Goal: Information Seeking & Learning: Check status

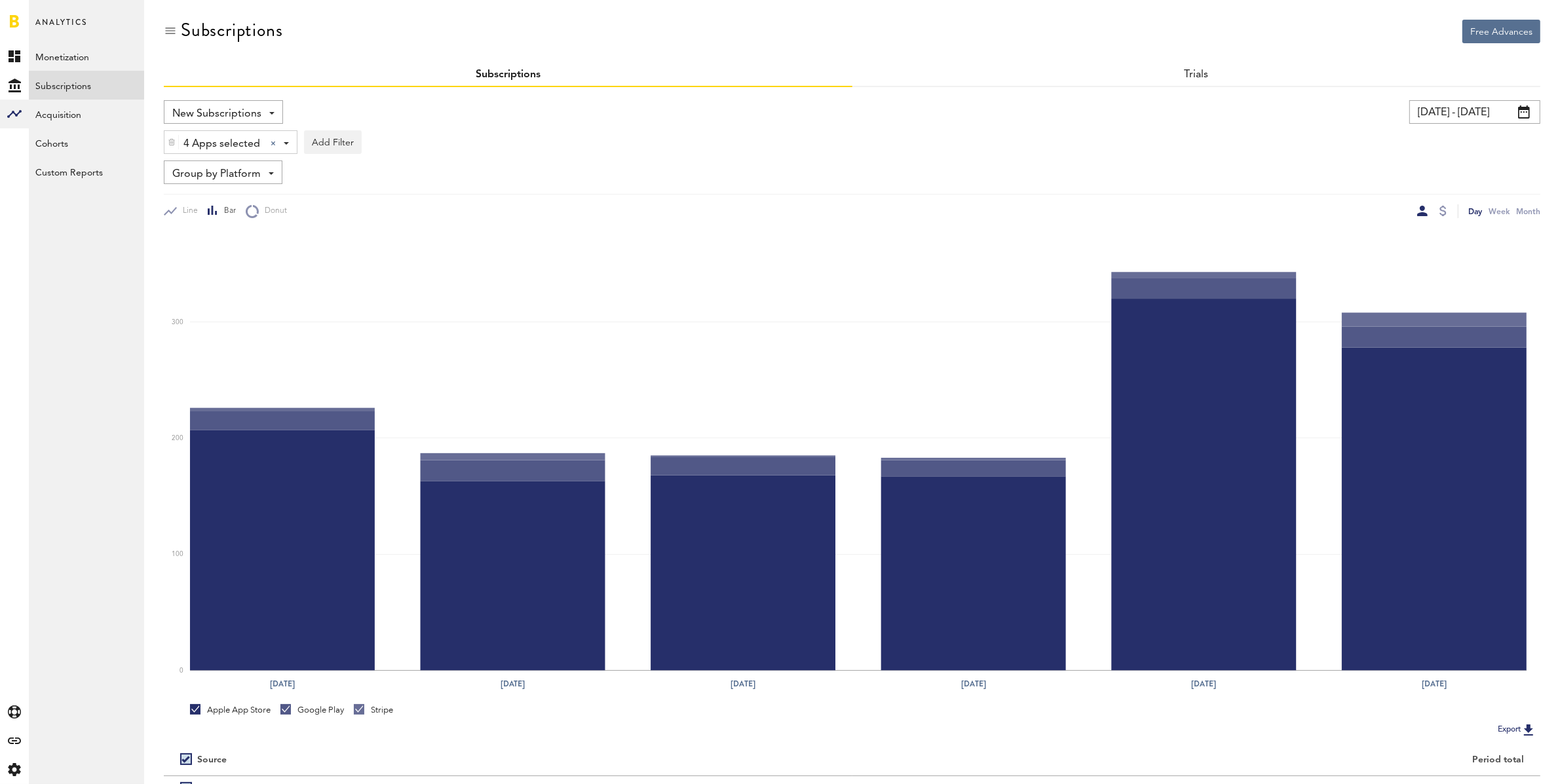
click at [1452, 113] on input "09/01/25 - 09/06/25" at bounding box center [1474, 112] width 131 height 24
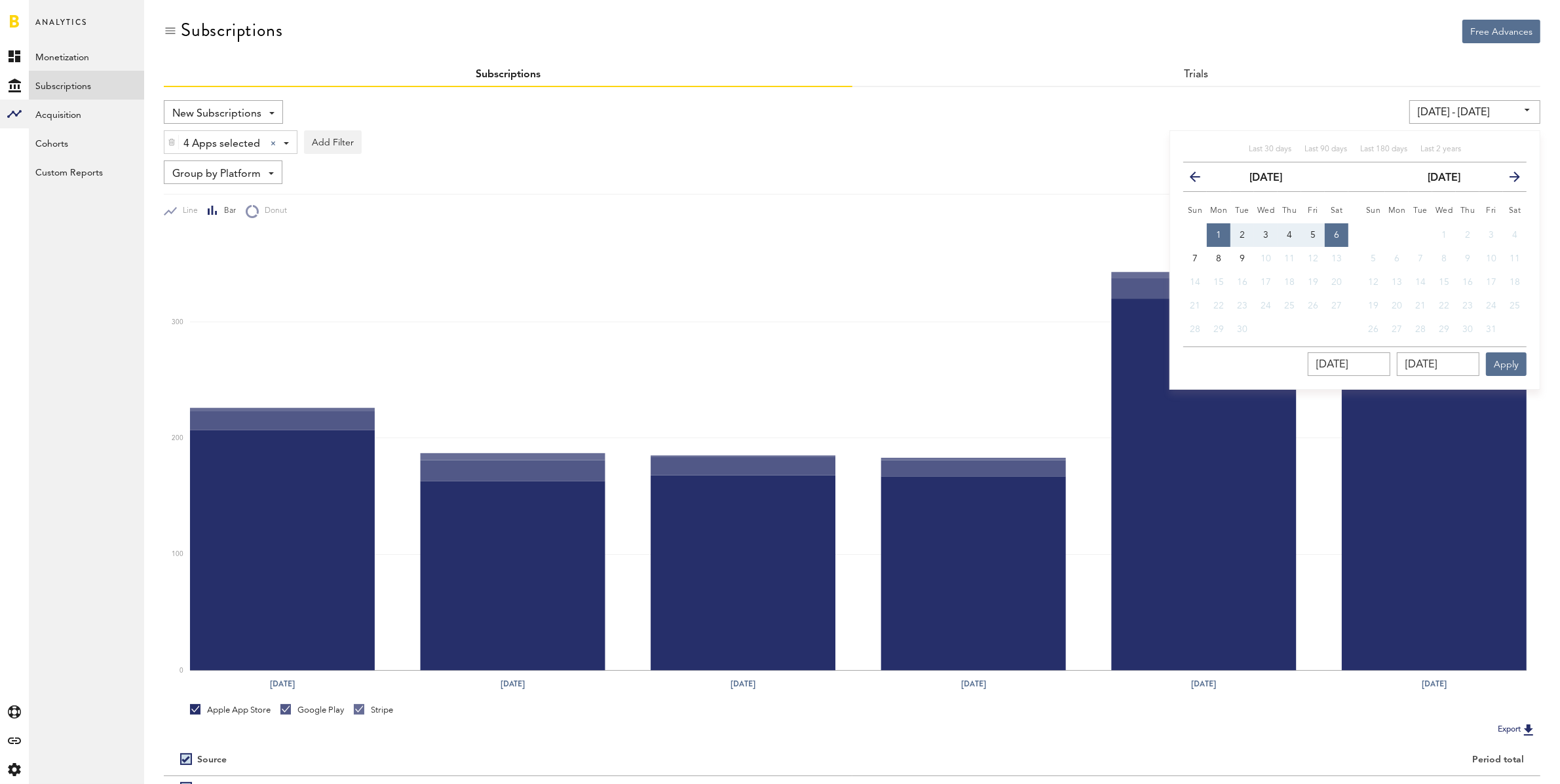
click at [1221, 234] on span "1" at bounding box center [1218, 235] width 5 height 9
click at [1196, 256] on span "7" at bounding box center [1195, 259] width 5 height 9
type input "09/07/25 - 09/07/25"
type input "[DATE]"
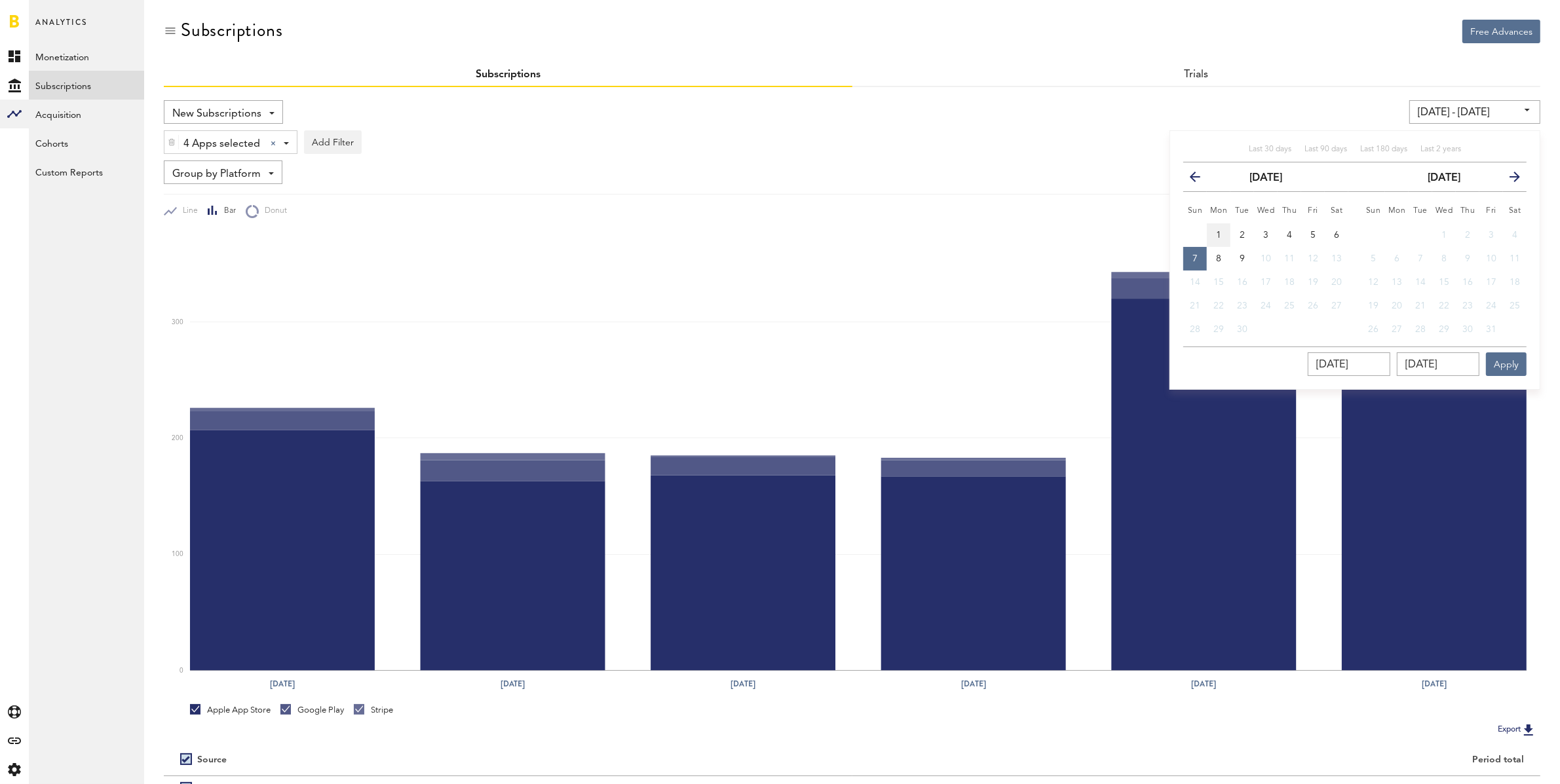
click at [1224, 230] on button "1" at bounding box center [1218, 235] width 24 height 24
type input "09/01/25 - 09/01/25"
type input "[DATE]"
click at [1195, 257] on span "7" at bounding box center [1195, 259] width 5 height 9
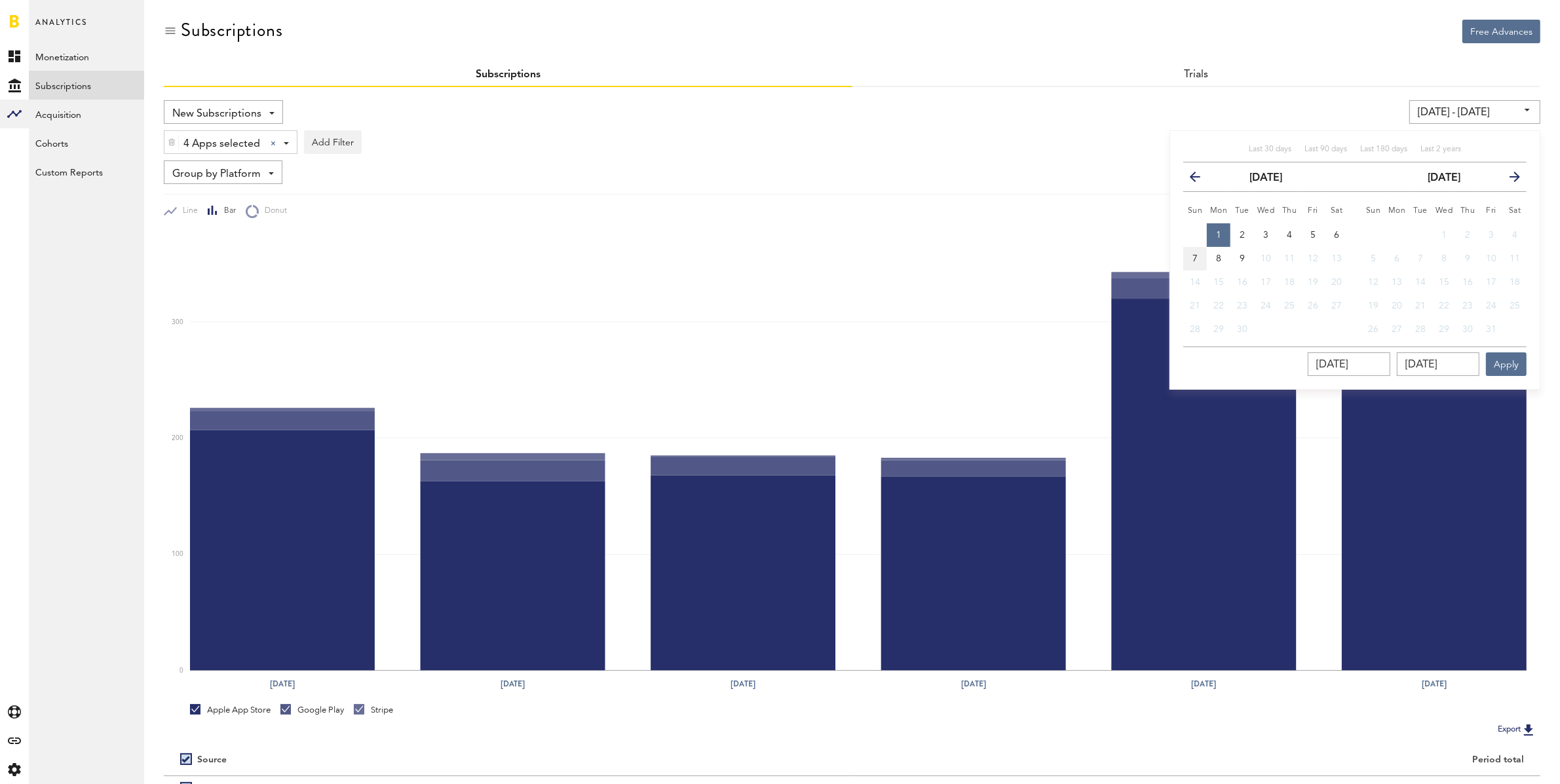
type input "[DATE] - [DATE]"
type input "[DATE]"
click at [1519, 366] on button "Apply" at bounding box center [1506, 364] width 41 height 24
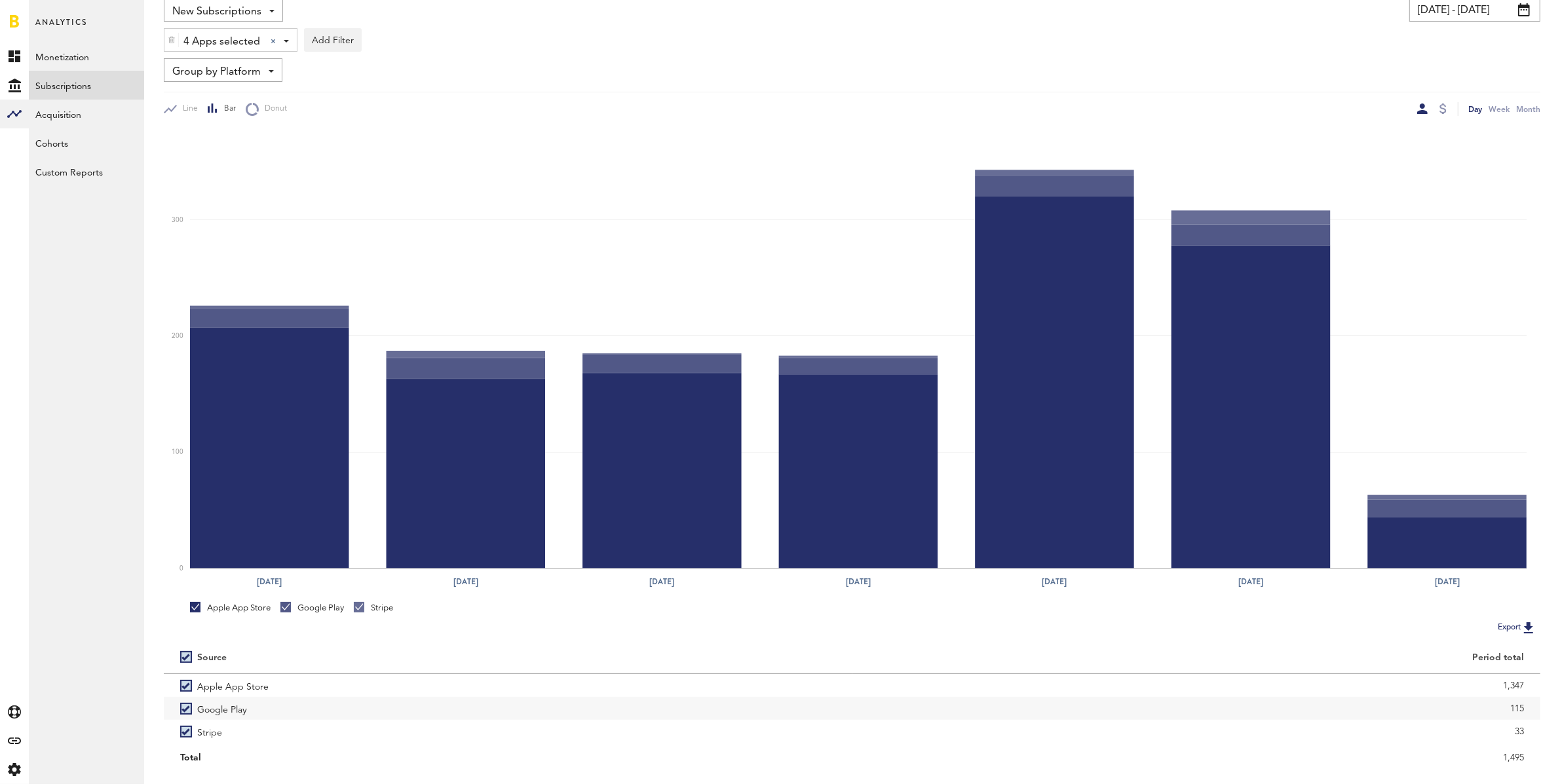
scroll to position [132, 0]
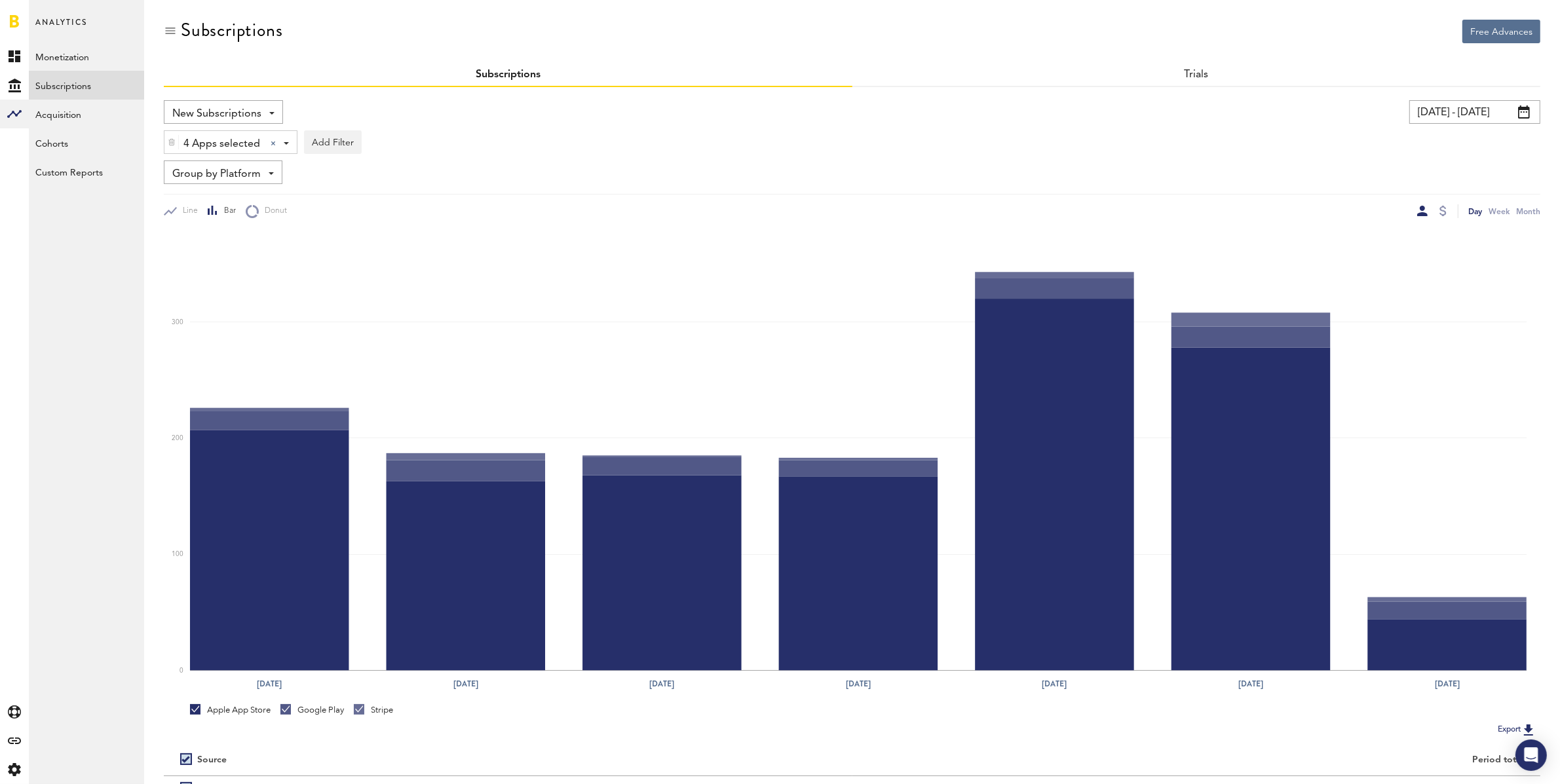
click at [850, 58] on div "Subscriptions" at bounding box center [852, 41] width 1377 height 44
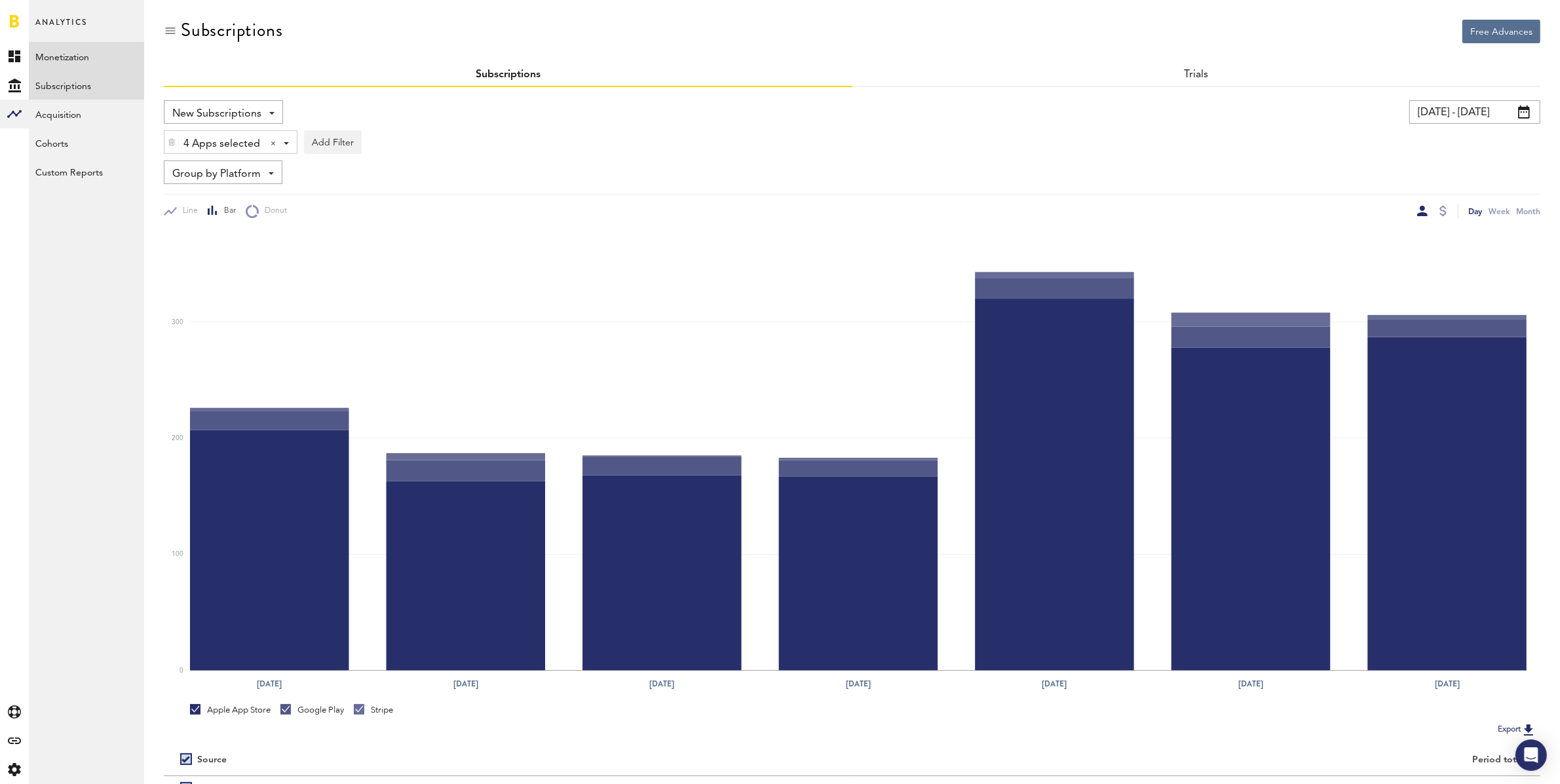
click at [76, 58] on link "Monetization" at bounding box center [87, 56] width 116 height 29
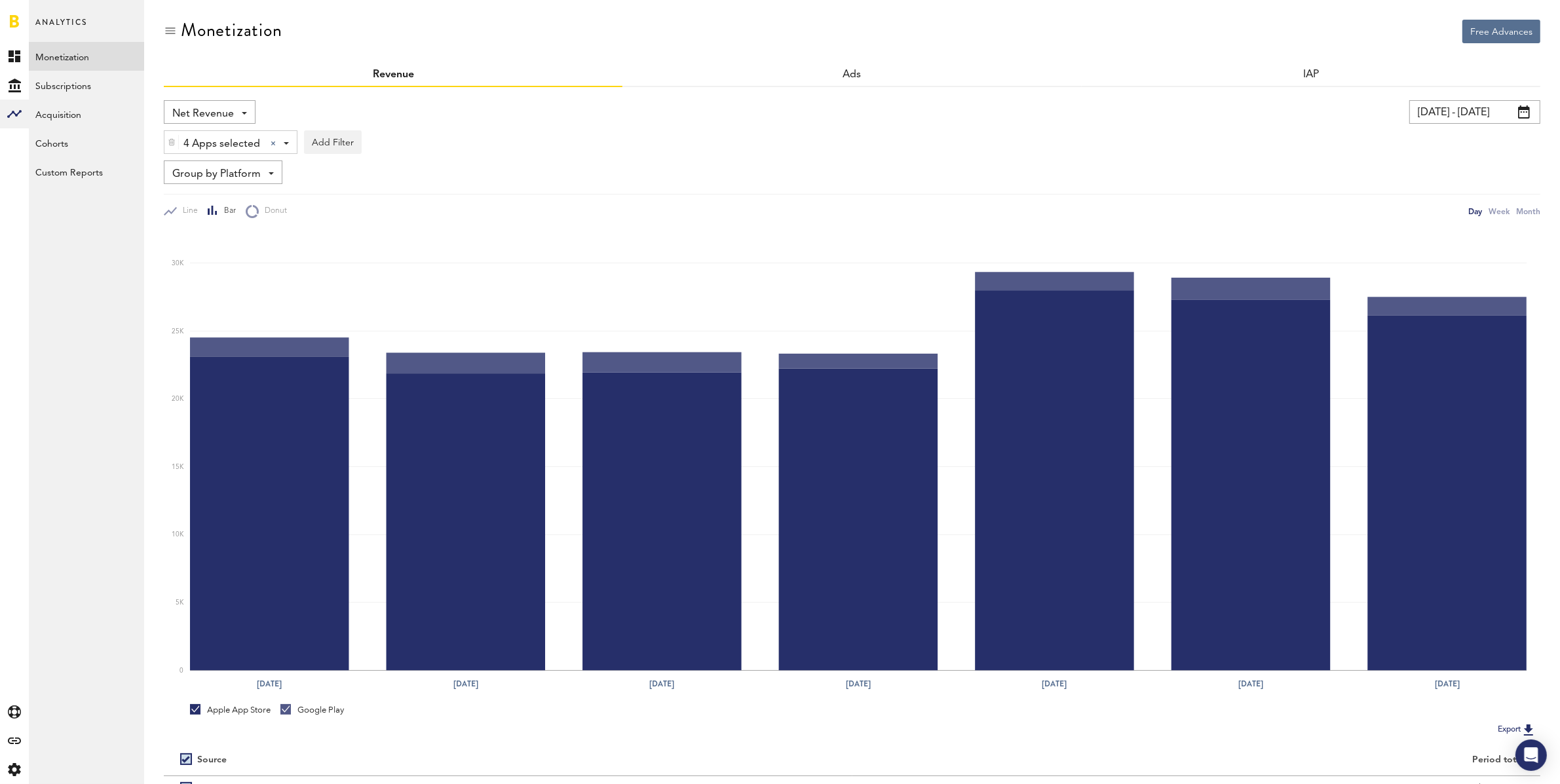
click at [223, 114] on span "Net Revenue" at bounding box center [203, 114] width 62 height 22
click at [234, 164] on span "Gross Revenue" at bounding box center [210, 166] width 66 height 22
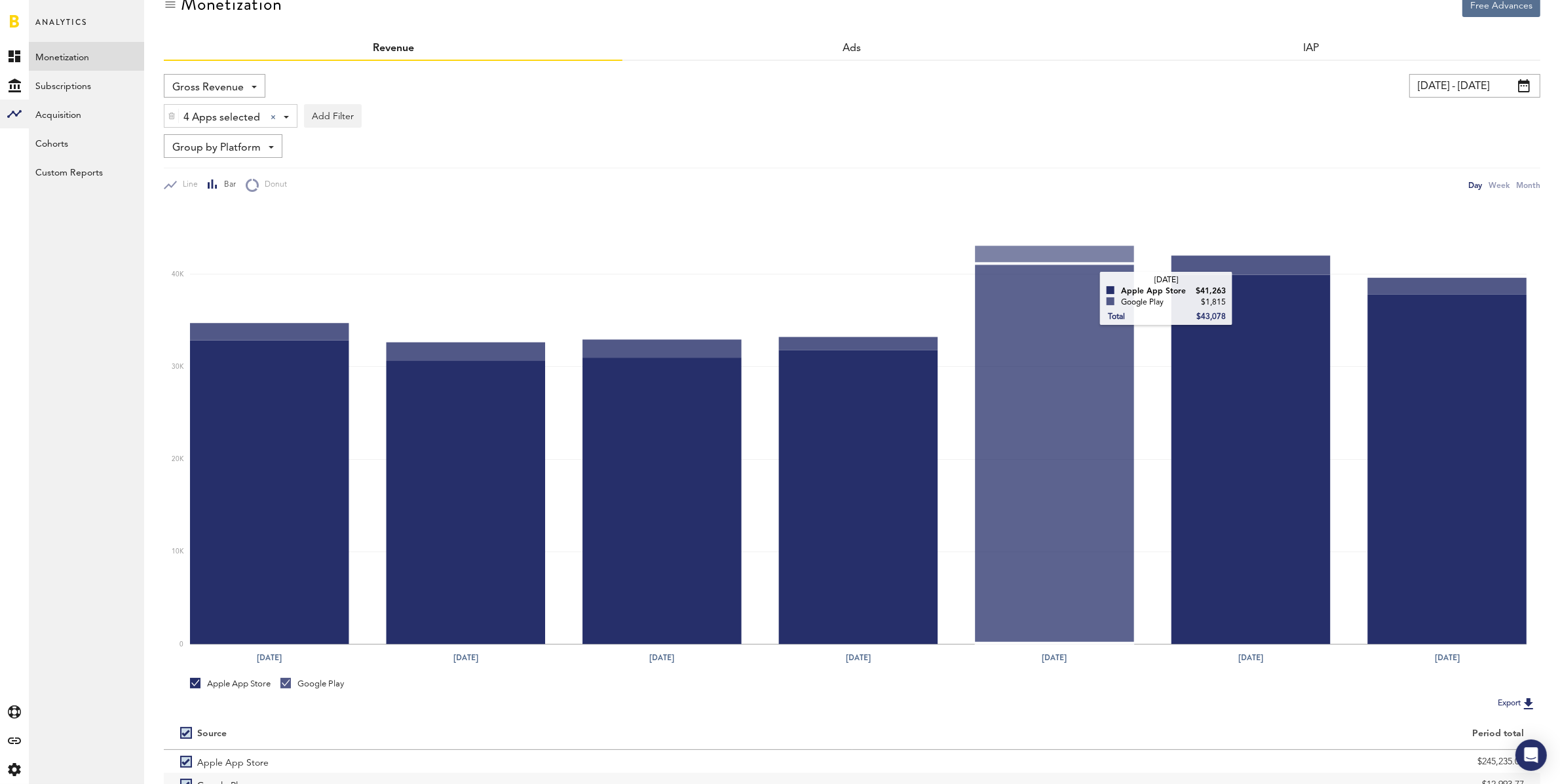
scroll to position [110, 0]
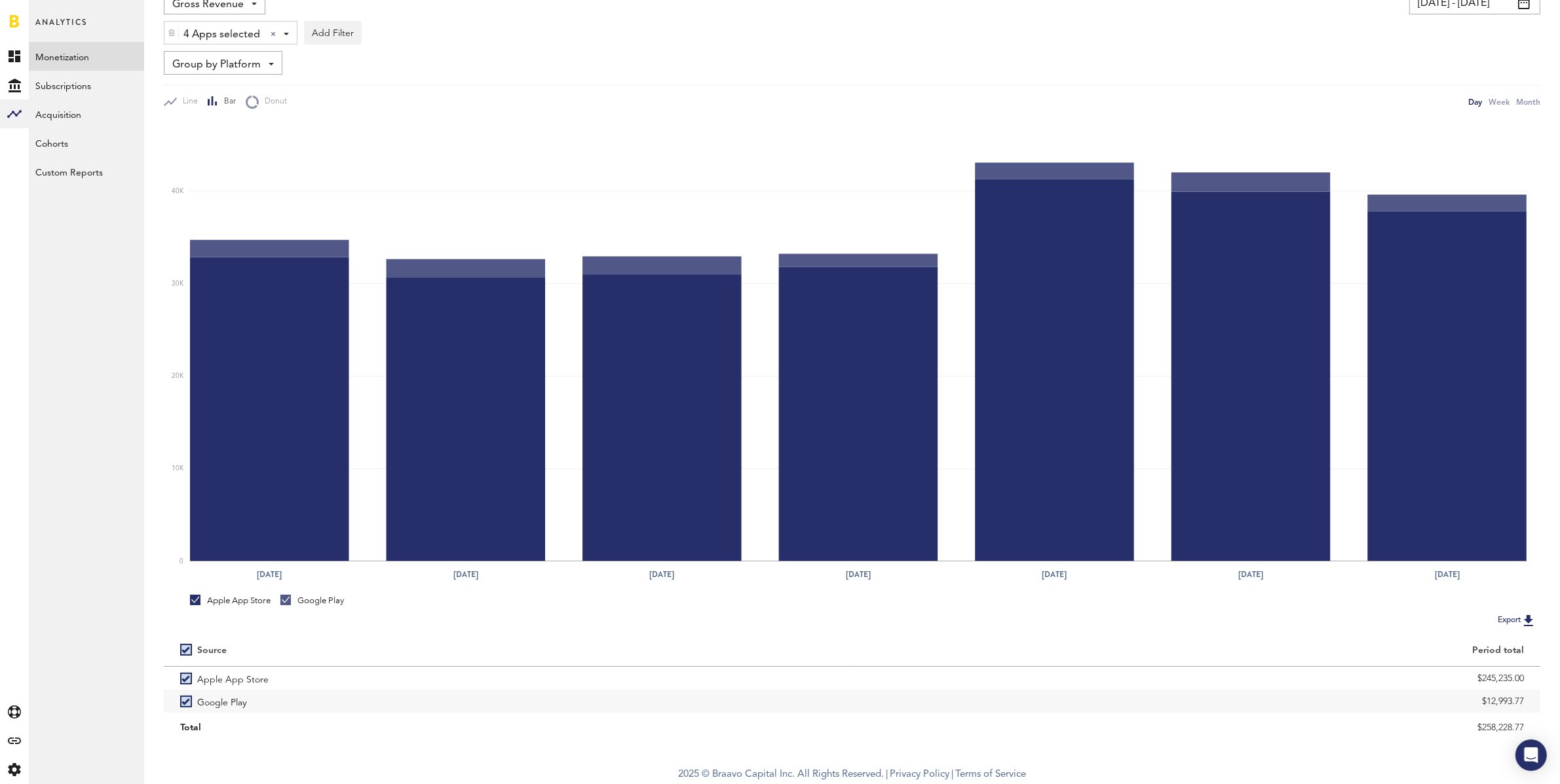
click at [168, 33] on img at bounding box center [171, 33] width 8 height 9
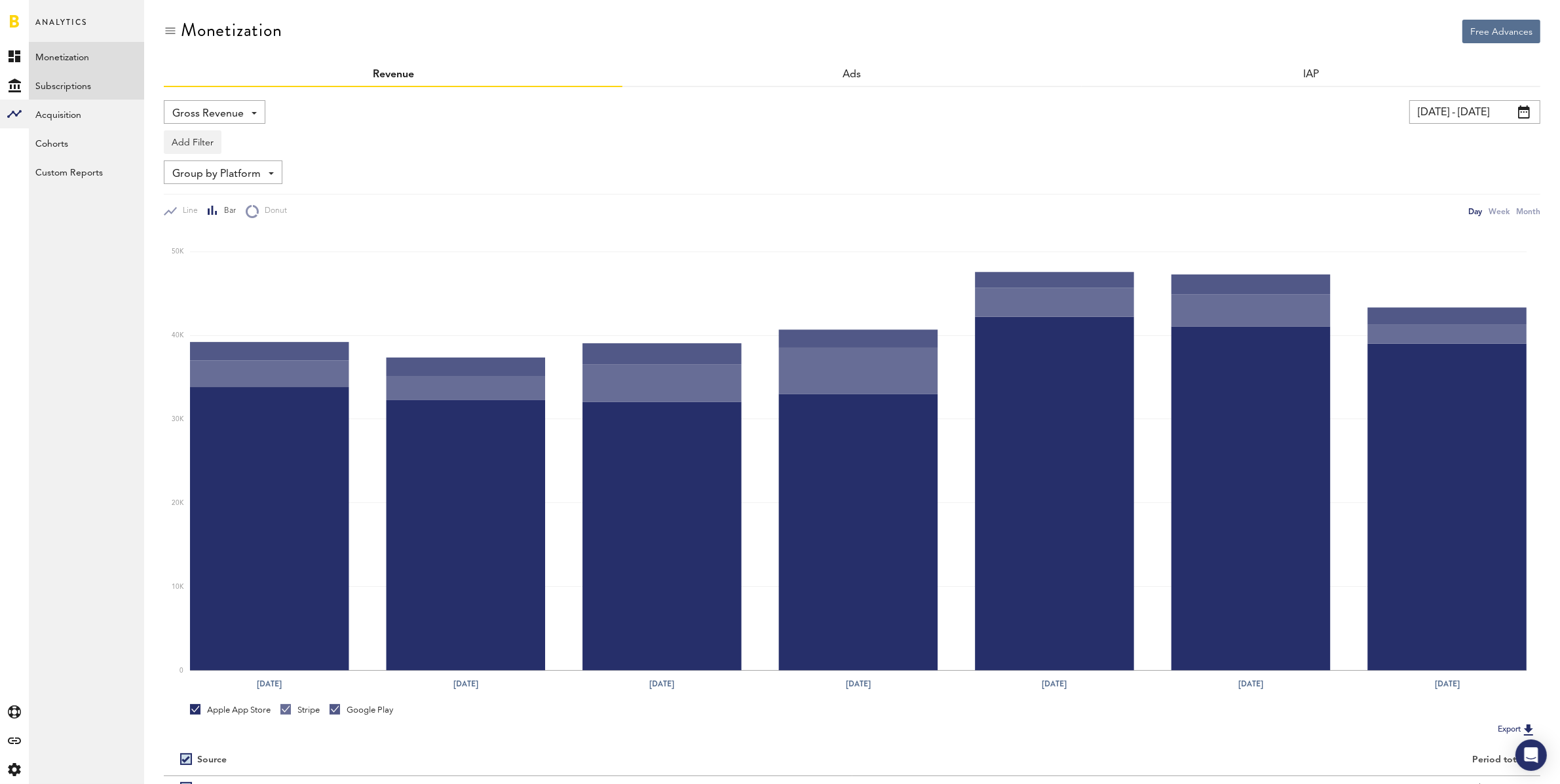
click at [85, 87] on link "Subscriptions" at bounding box center [87, 85] width 116 height 29
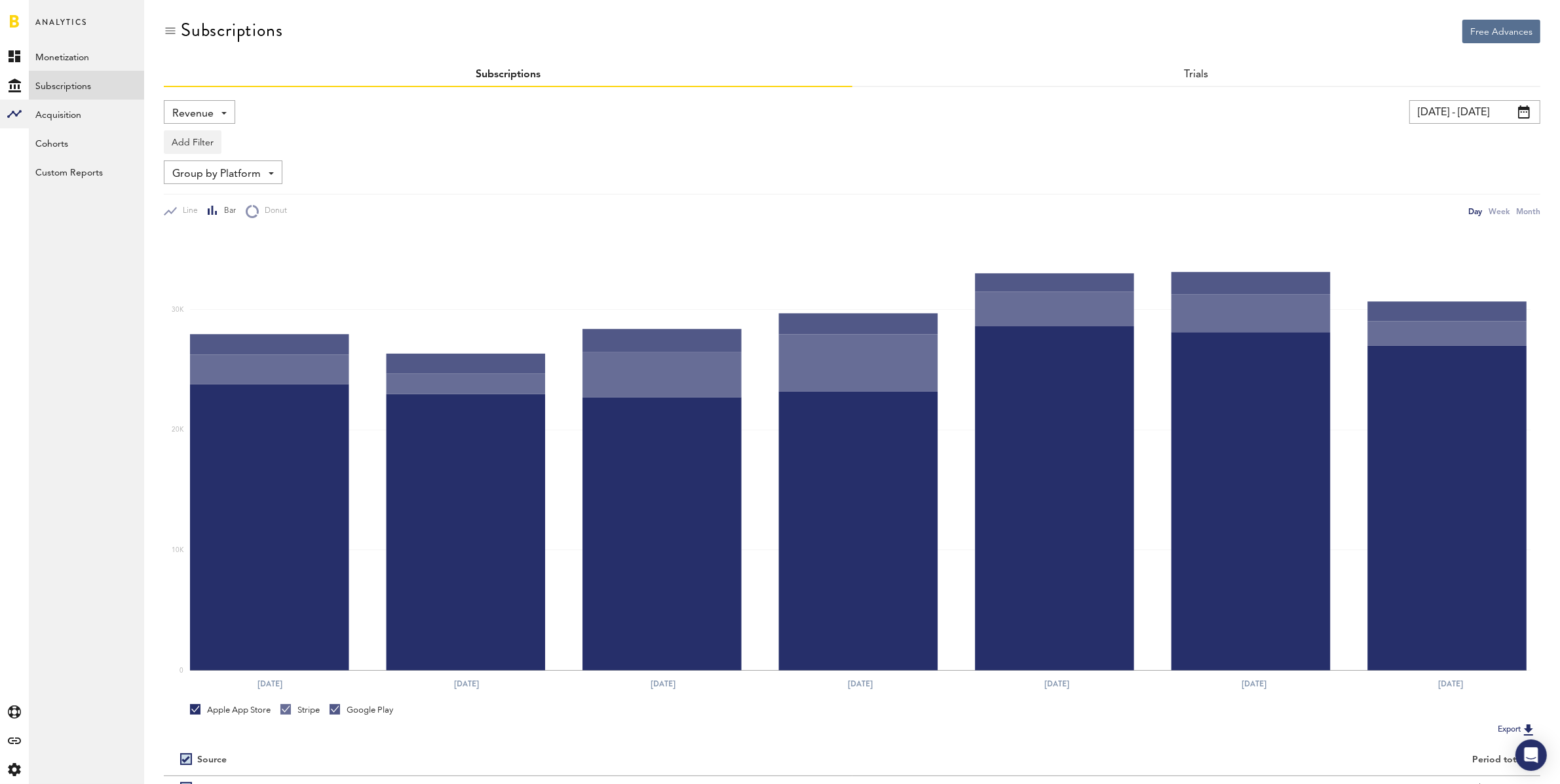
click at [215, 114] on div "Revenue Revenue MRR Actives Trial Status Billing Retries New Subscriptions Rene…" at bounding box center [199, 112] width 72 height 24
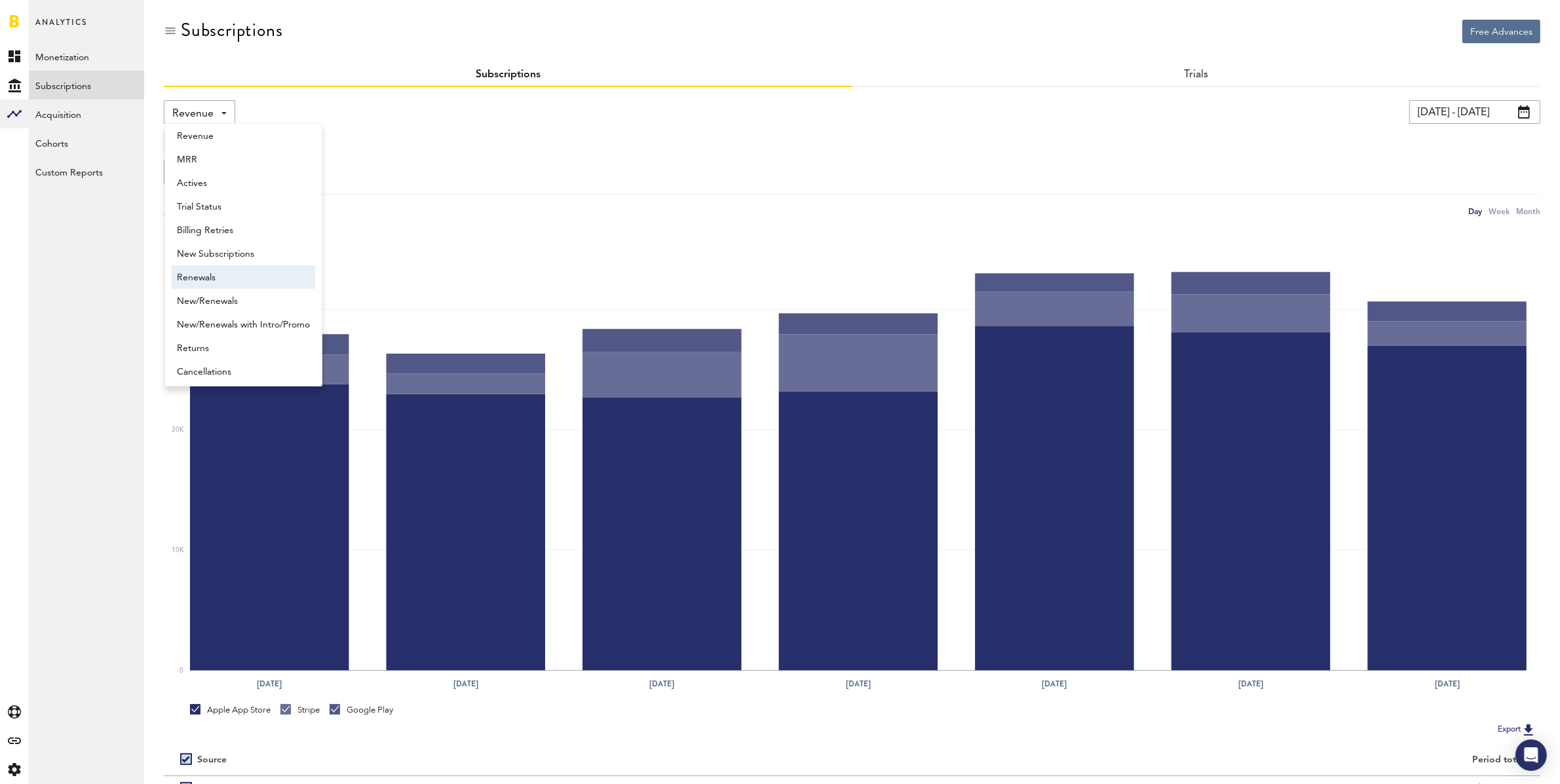
click at [235, 280] on span "Renewals" at bounding box center [243, 278] width 133 height 22
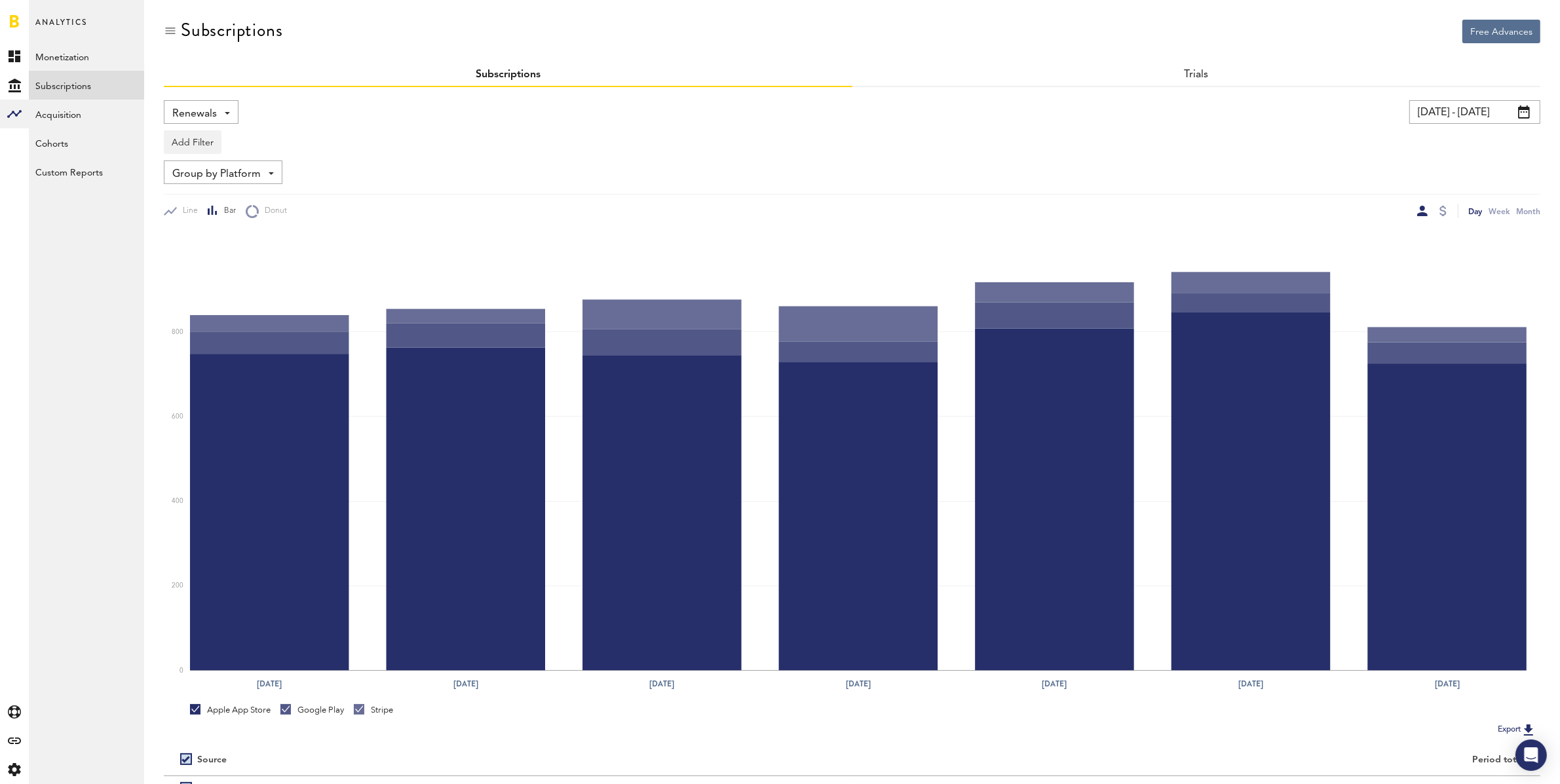
click at [230, 169] on span "Group by Platform" at bounding box center [216, 174] width 89 height 22
click at [223, 227] on span "Group by App" at bounding box center [242, 227] width 132 height 22
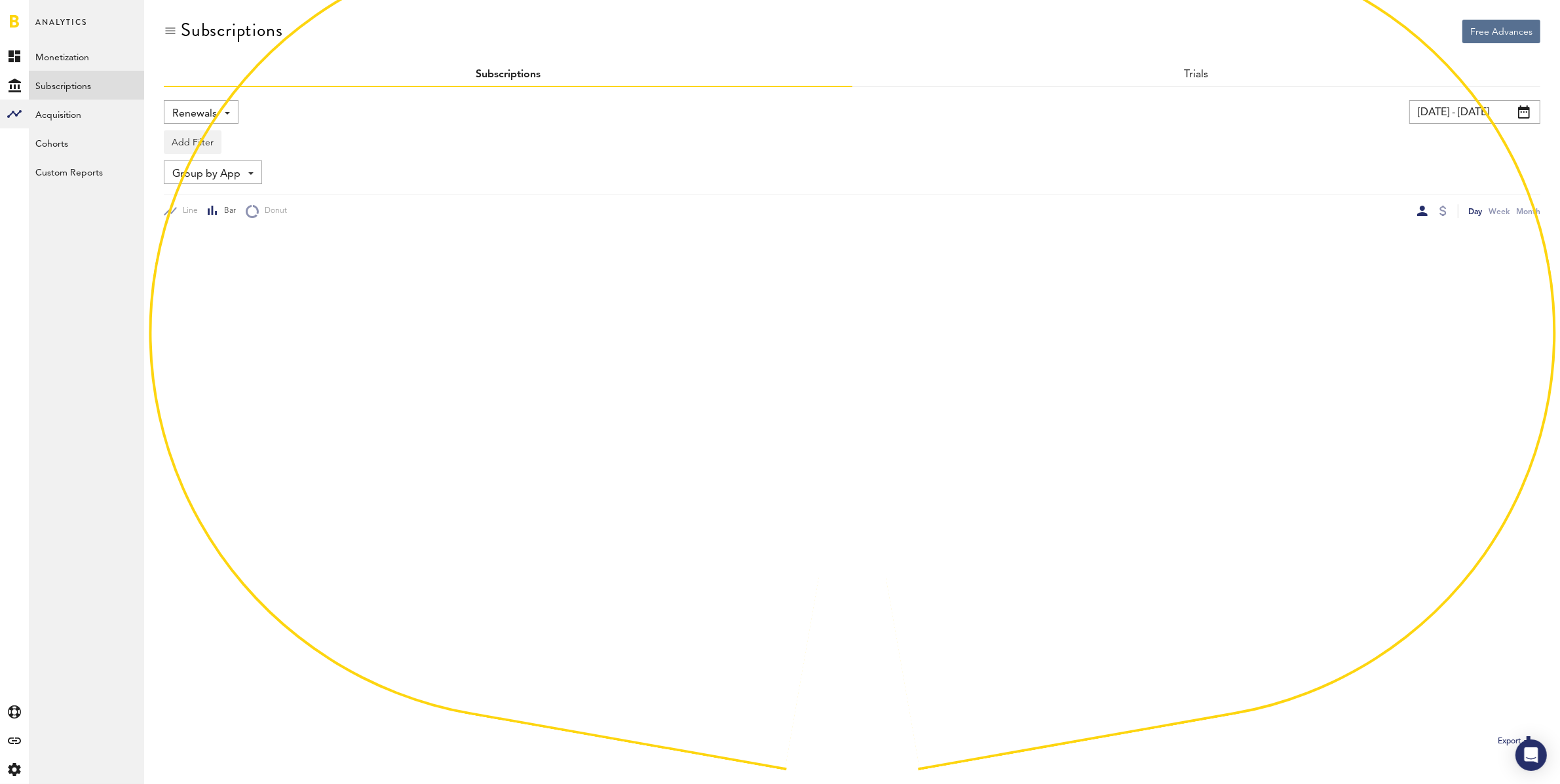
click at [227, 174] on span "Group by App" at bounding box center [206, 174] width 68 height 22
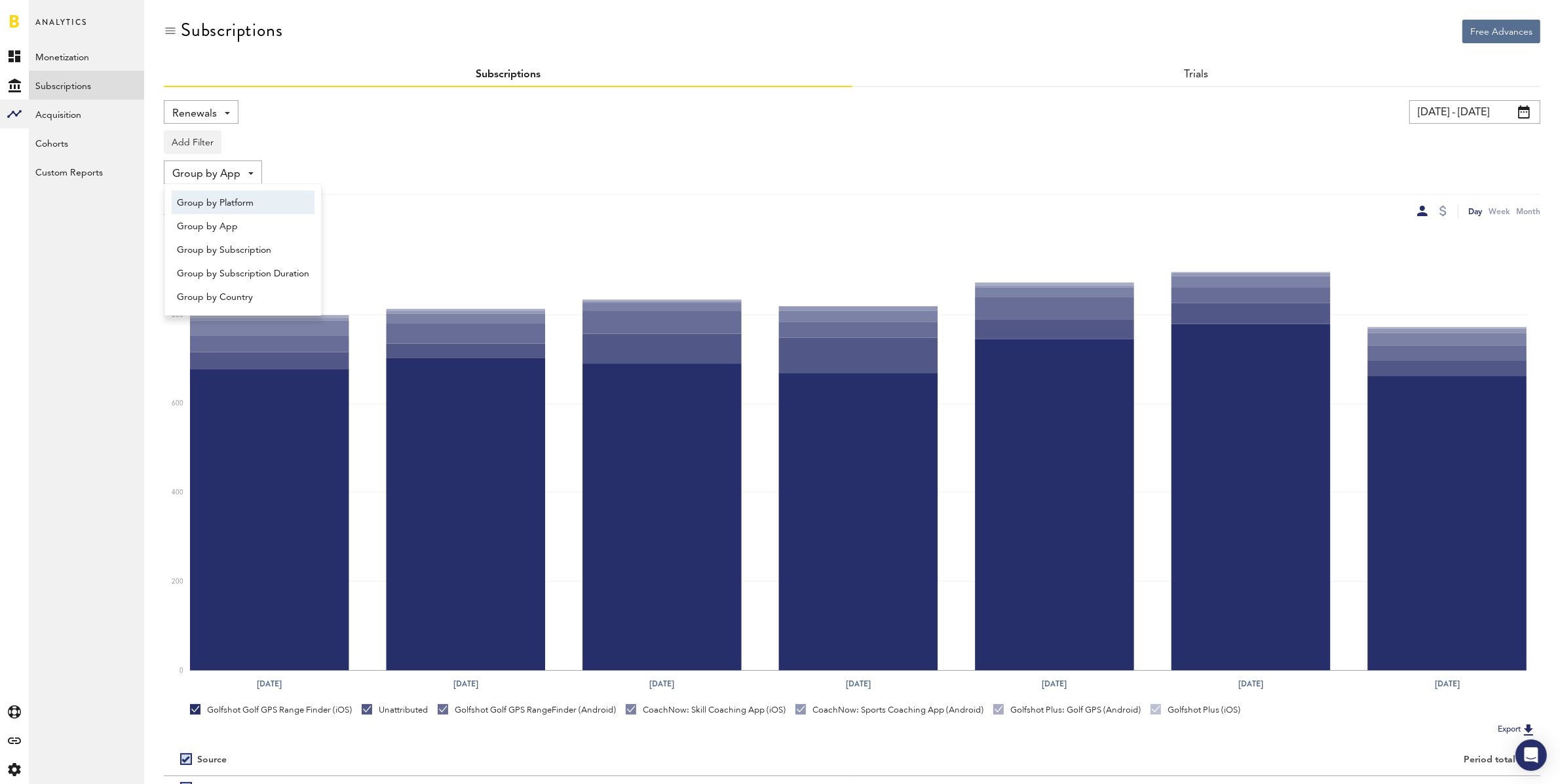
click at [234, 205] on span "Group by Platform" at bounding box center [242, 203] width 132 height 22
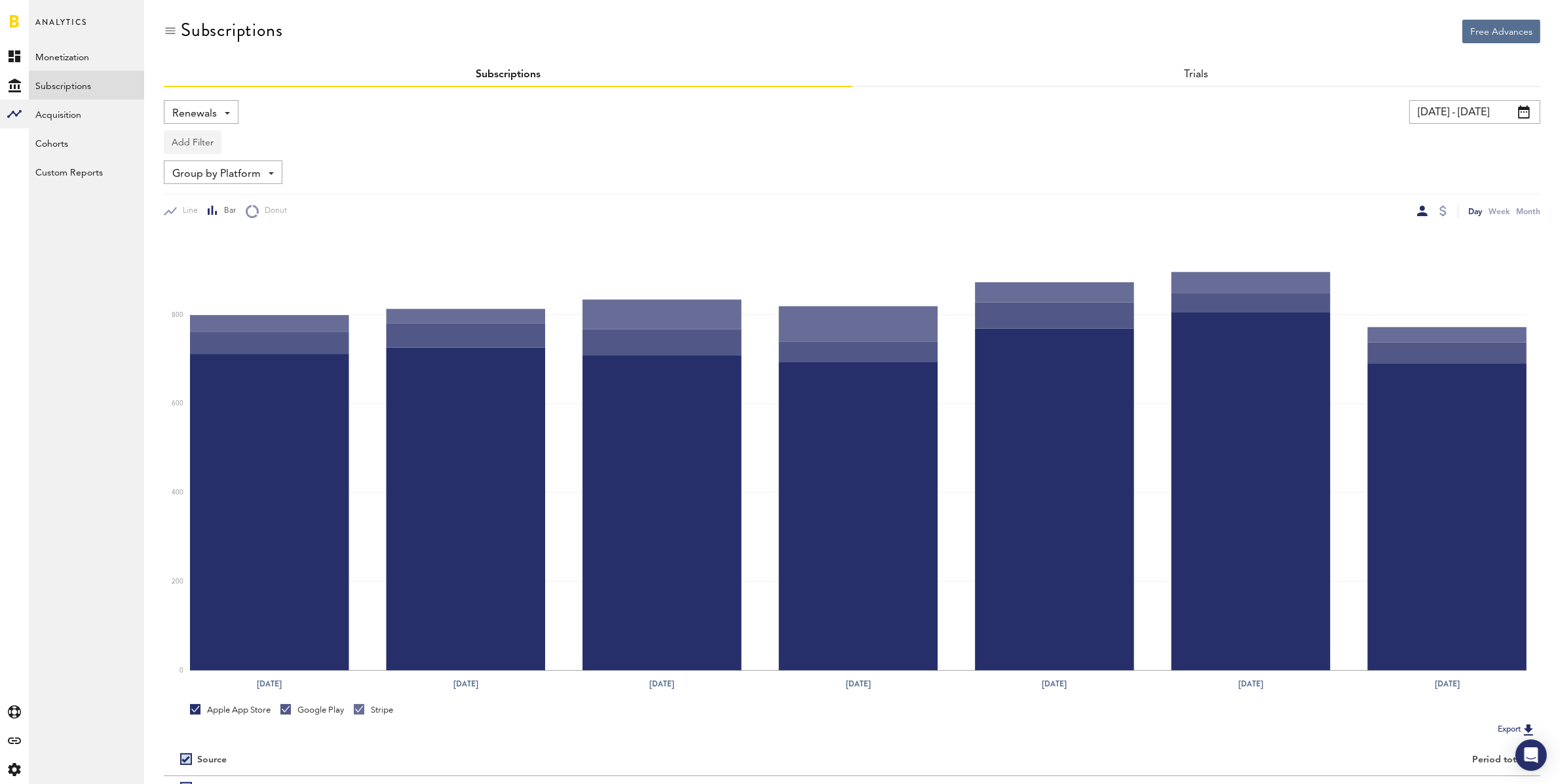
click at [193, 134] on button "Add Filter" at bounding box center [192, 142] width 58 height 24
click at [197, 200] on li "Apps" at bounding box center [224, 200] width 106 height 24
click at [213, 141] on div "Apps" at bounding box center [212, 144] width 57 height 22
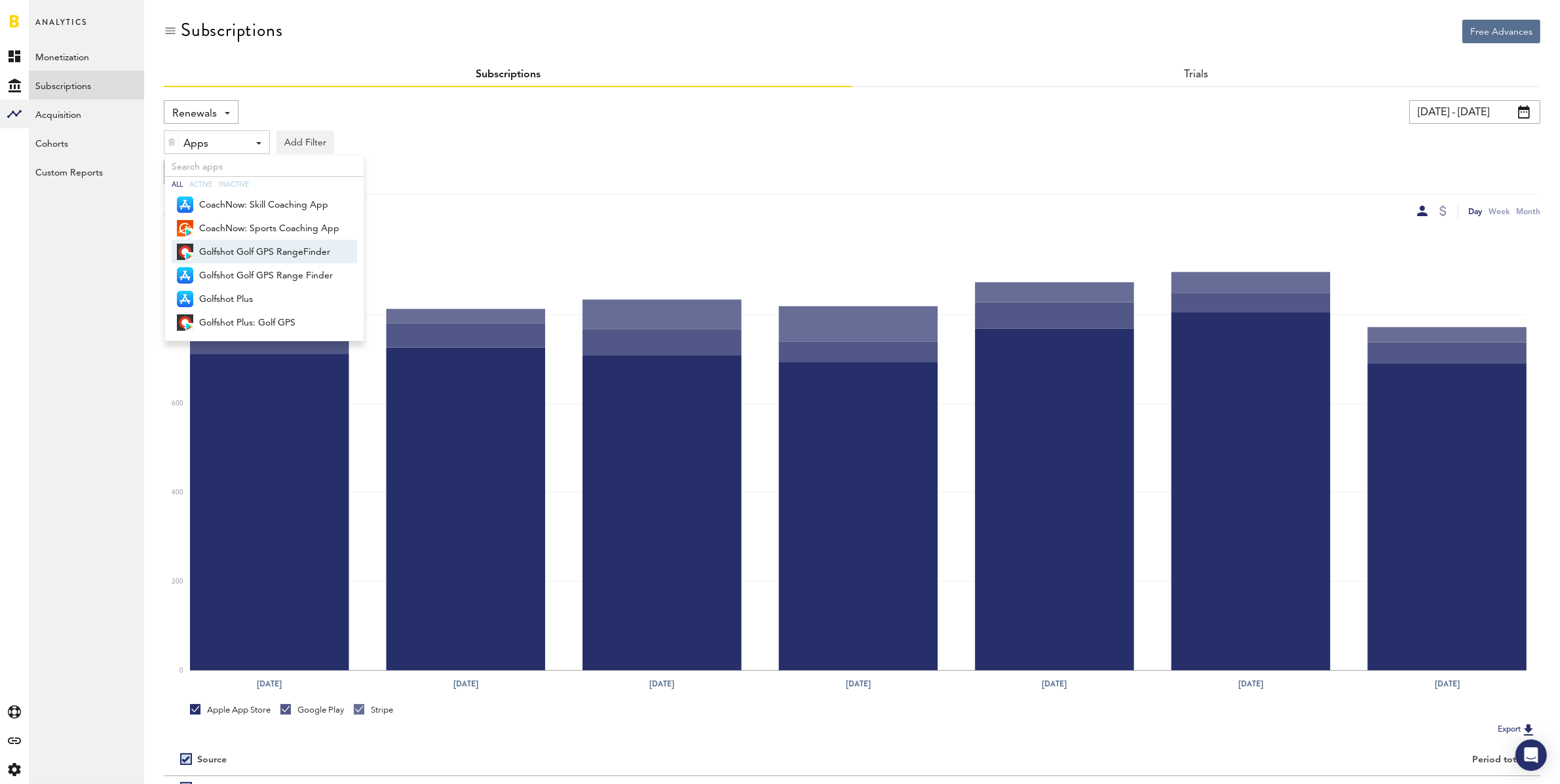
click at [241, 247] on span "Golfshot Golf GPS RangeFinder" at bounding box center [269, 252] width 140 height 22
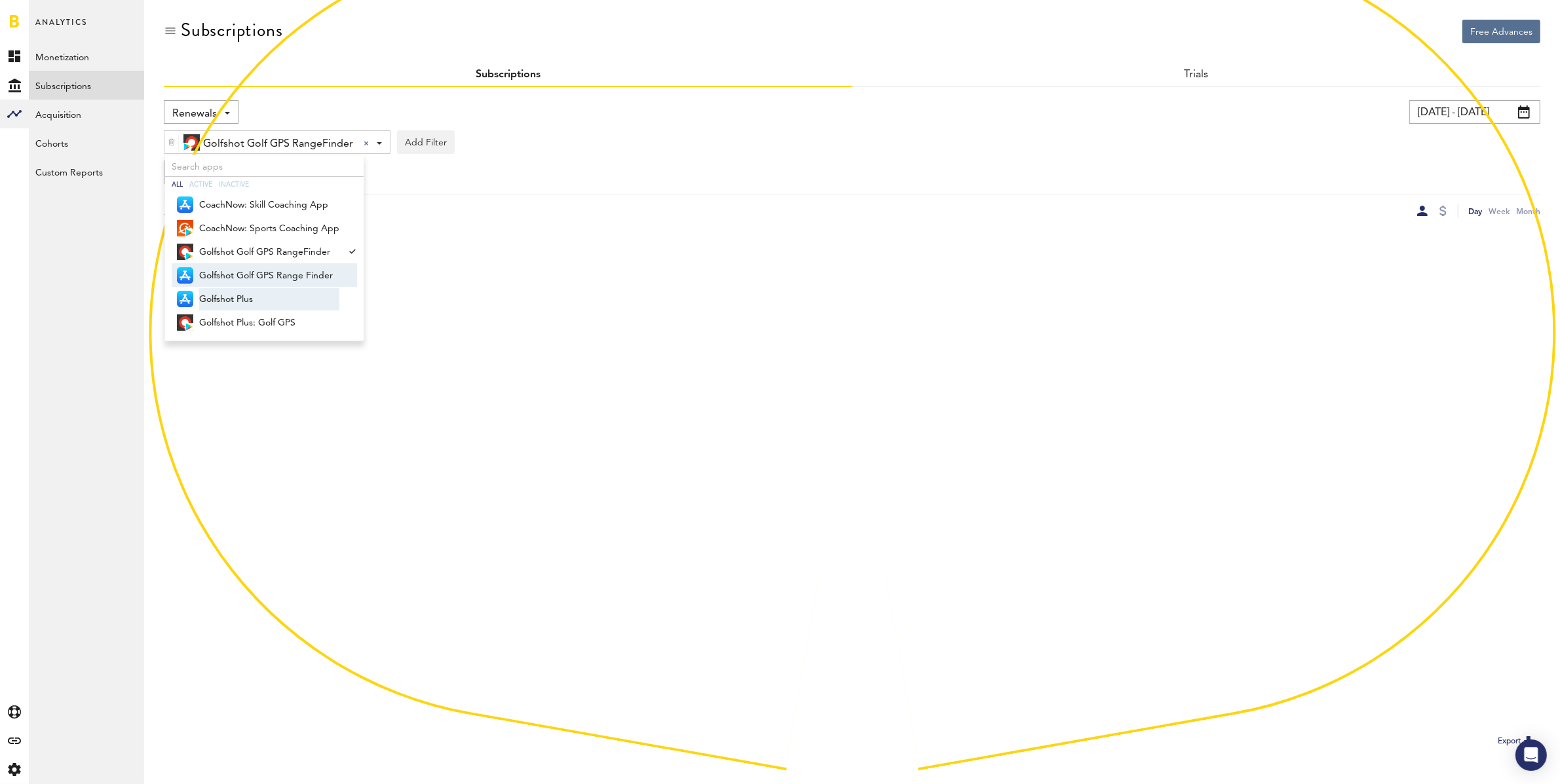
click at [242, 270] on span "Golfshot Golf GPS Range Finder" at bounding box center [269, 276] width 140 height 22
click at [248, 298] on span "Golfshot Plus" at bounding box center [269, 299] width 140 height 22
drag, startPoint x: 278, startPoint y: 318, endPoint x: 304, endPoint y: 323, distance: 26.5
click at [278, 318] on span "Golfshot Plus: Golf GPS" at bounding box center [269, 323] width 140 height 22
click at [592, 167] on div "Group by Platform Group by Platform Group by App Group by Subscription Group by…" at bounding box center [852, 172] width 1377 height 24
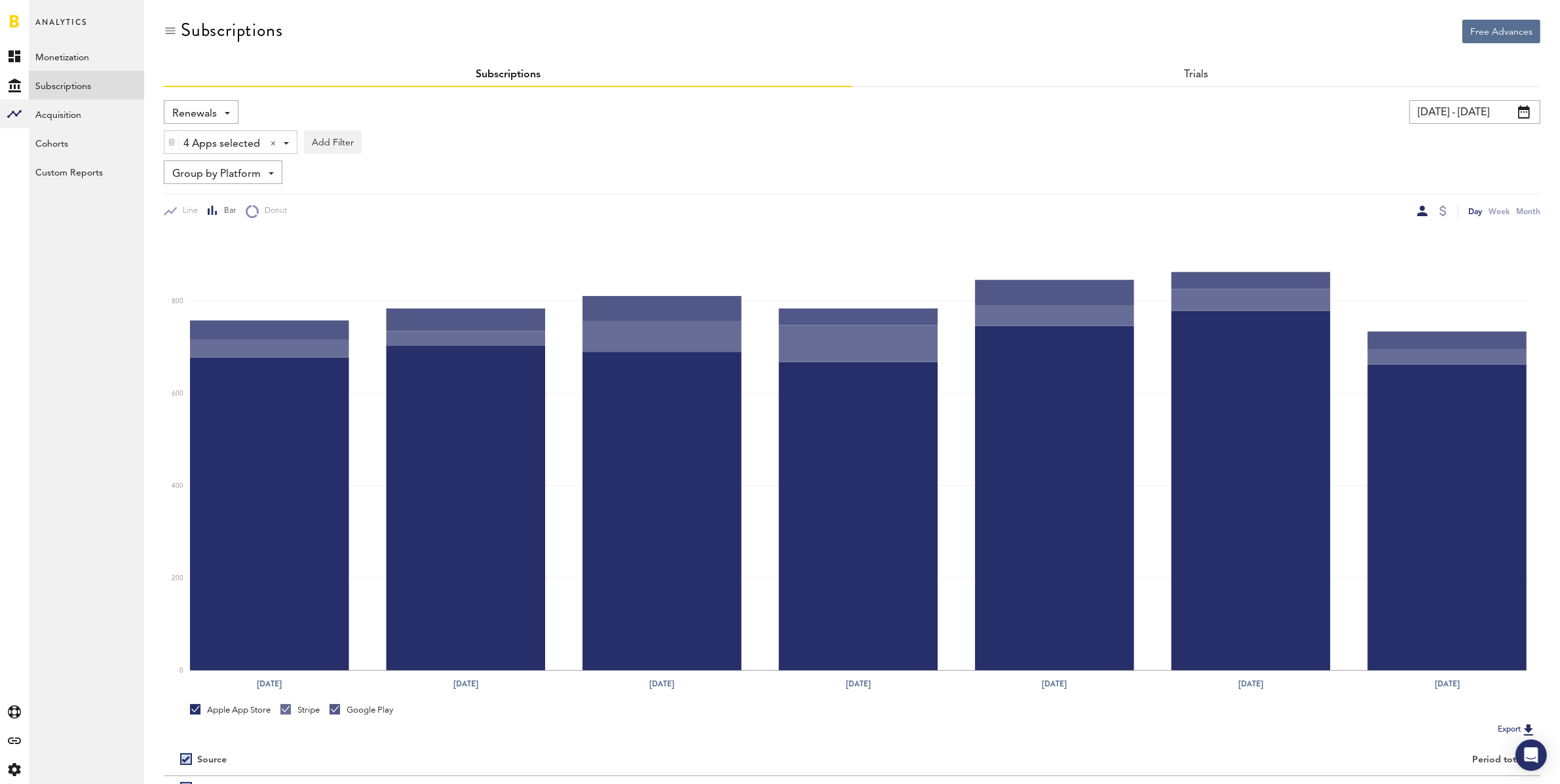
click at [238, 172] on span "Group by Platform" at bounding box center [216, 174] width 89 height 22
click at [273, 277] on span "Group by Subscription Duration" at bounding box center [242, 274] width 132 height 22
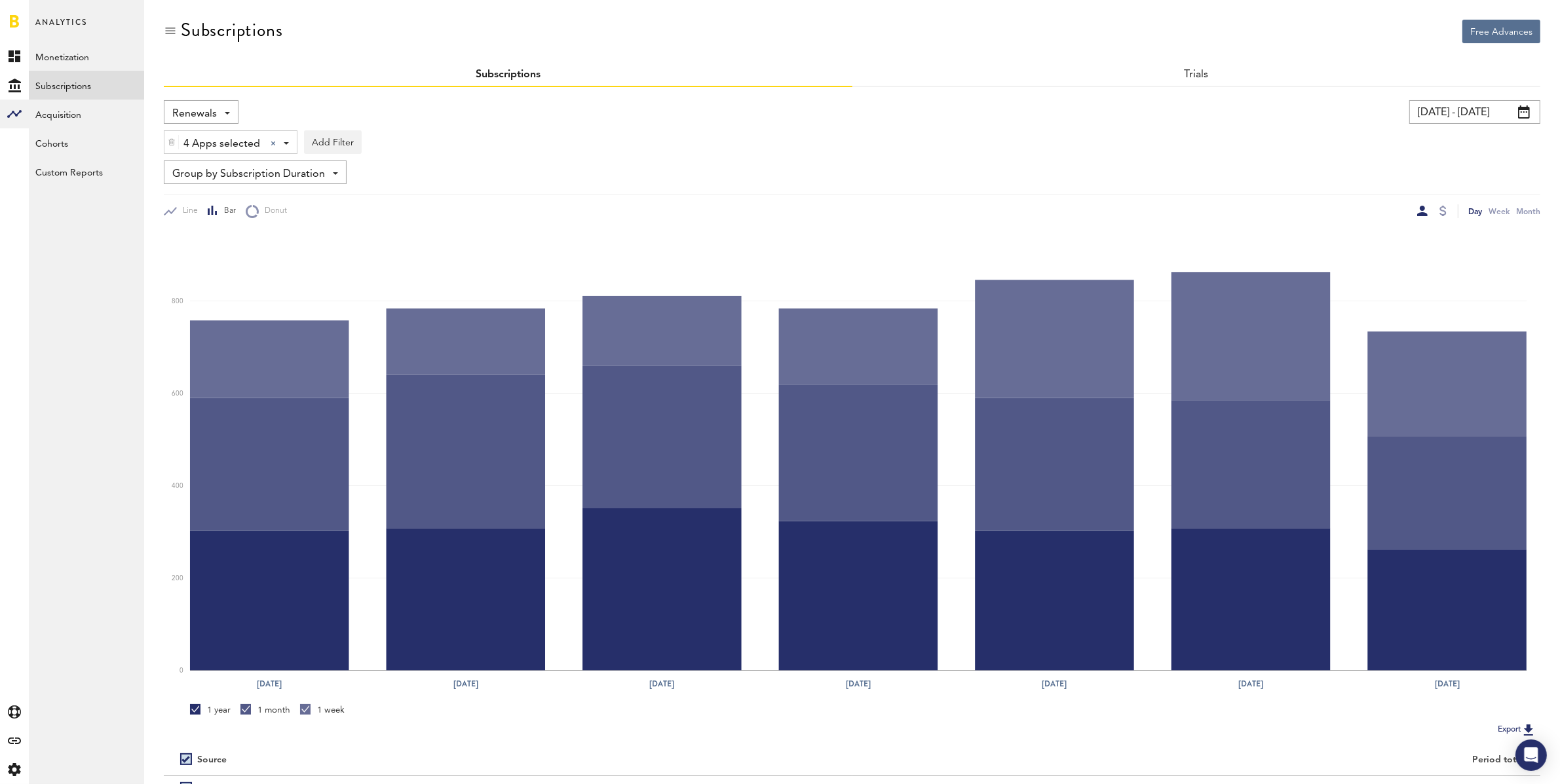
click at [1457, 111] on input "[DATE] - [DATE]" at bounding box center [1474, 112] width 131 height 24
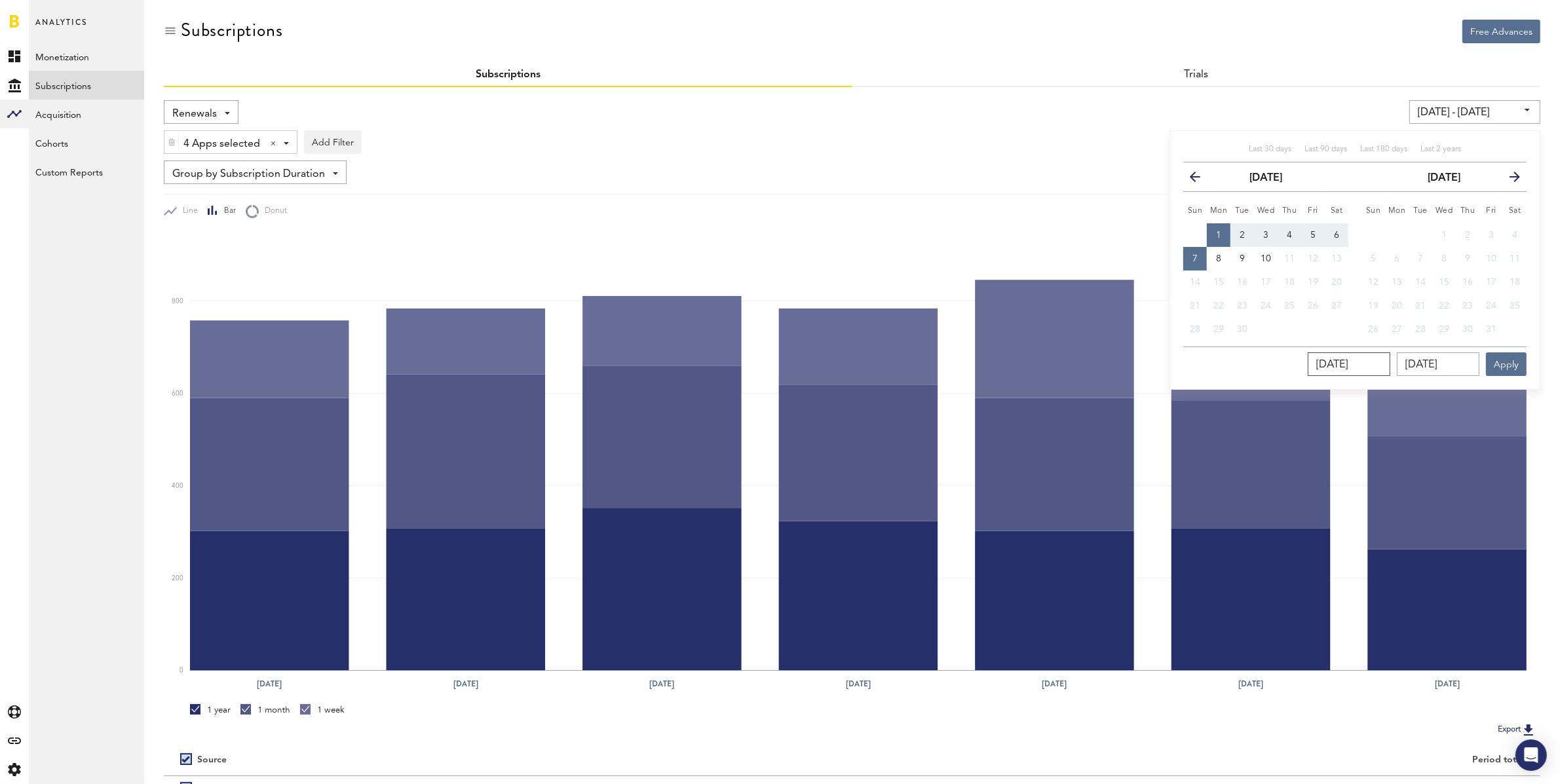
click at [1381, 360] on input "[DATE]" at bounding box center [1349, 364] width 83 height 24
click at [1390, 362] on input "[DATE]" at bounding box center [1349, 364] width 83 height 24
type input "09/01/202_"
type input "09/01/24 - 09/07/25"
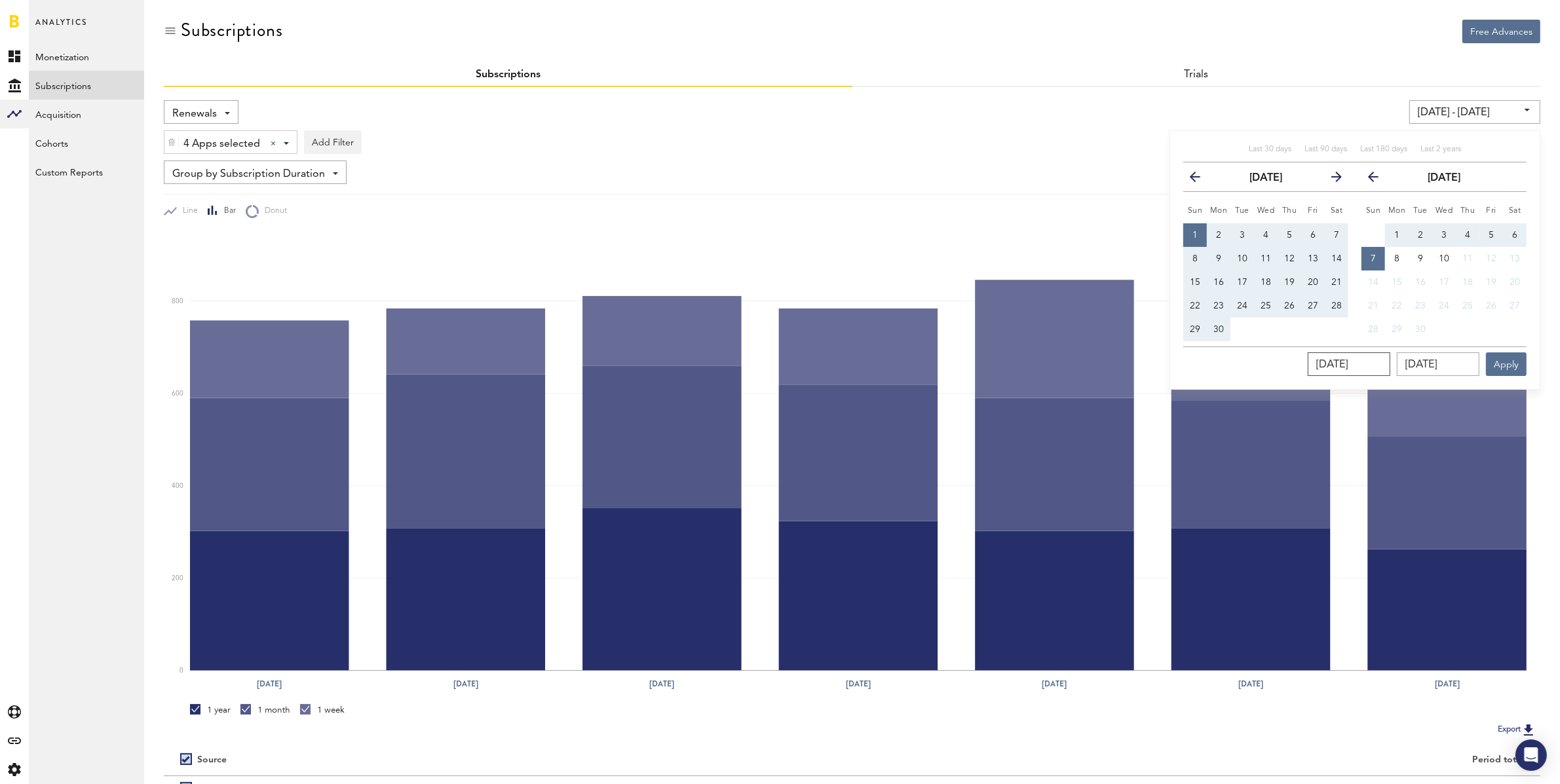
type input "09/01/2024"
click at [1469, 362] on input "[DATE]" at bounding box center [1438, 364] width 83 height 24
type input "09/07/202_"
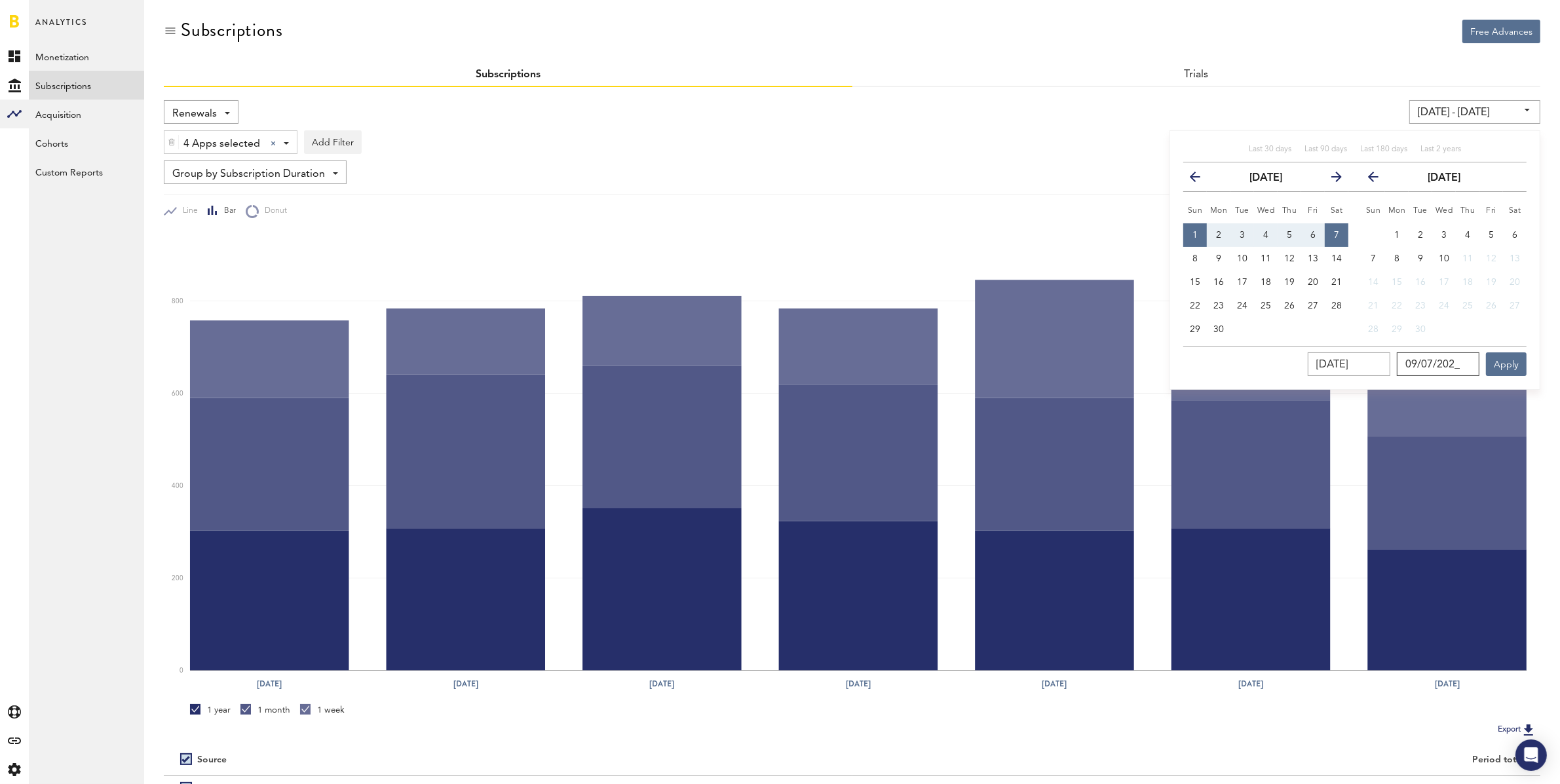
type input "09/01/24 - 09/07/24"
type input "09/07/2024"
click at [1517, 363] on button "Apply" at bounding box center [1506, 364] width 41 height 24
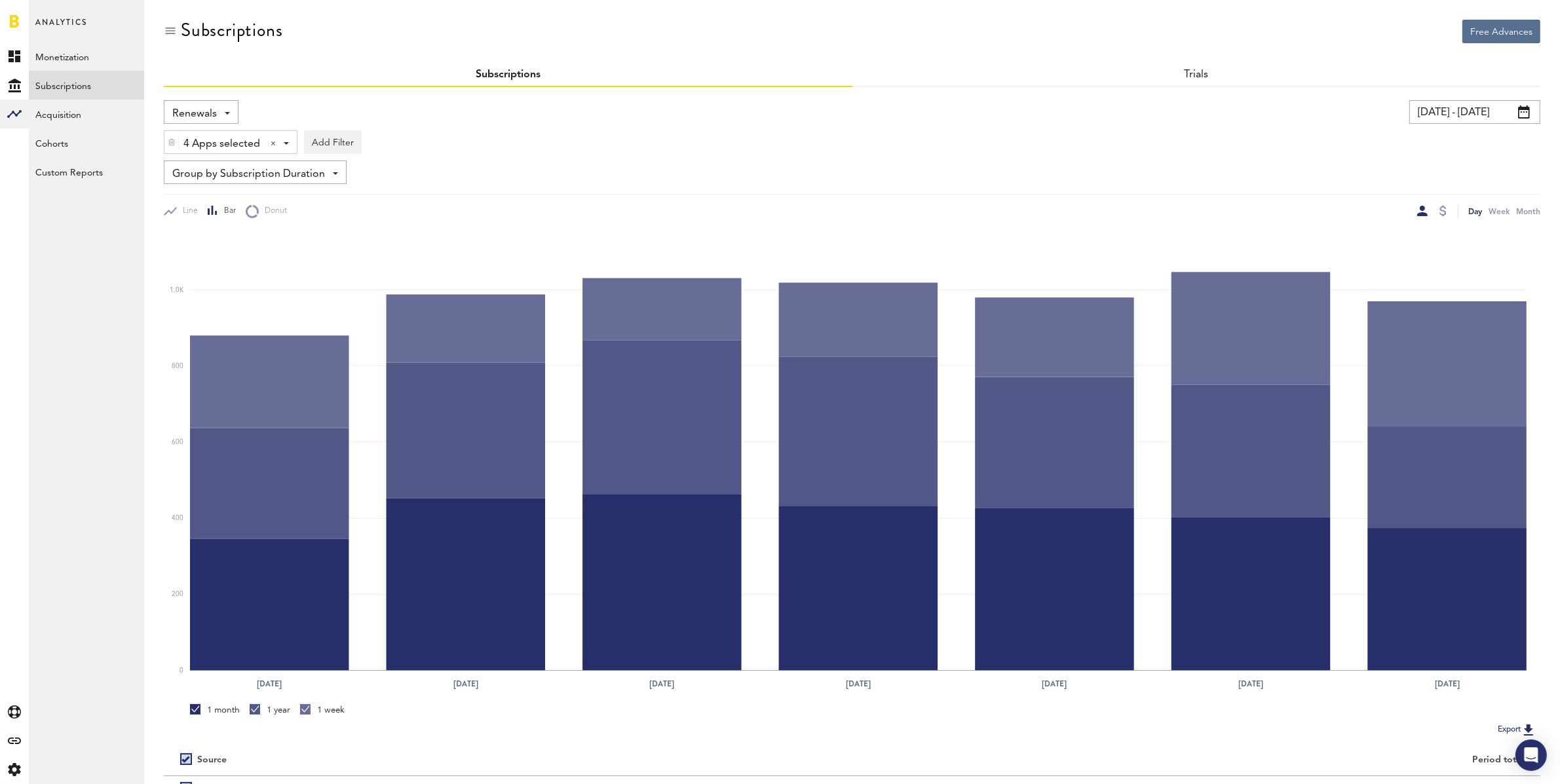
click at [223, 114] on div "Renewals Revenue MRR Actives Trial Status Billing Retries New Subscriptions Ren…" at bounding box center [201, 112] width 75 height 24
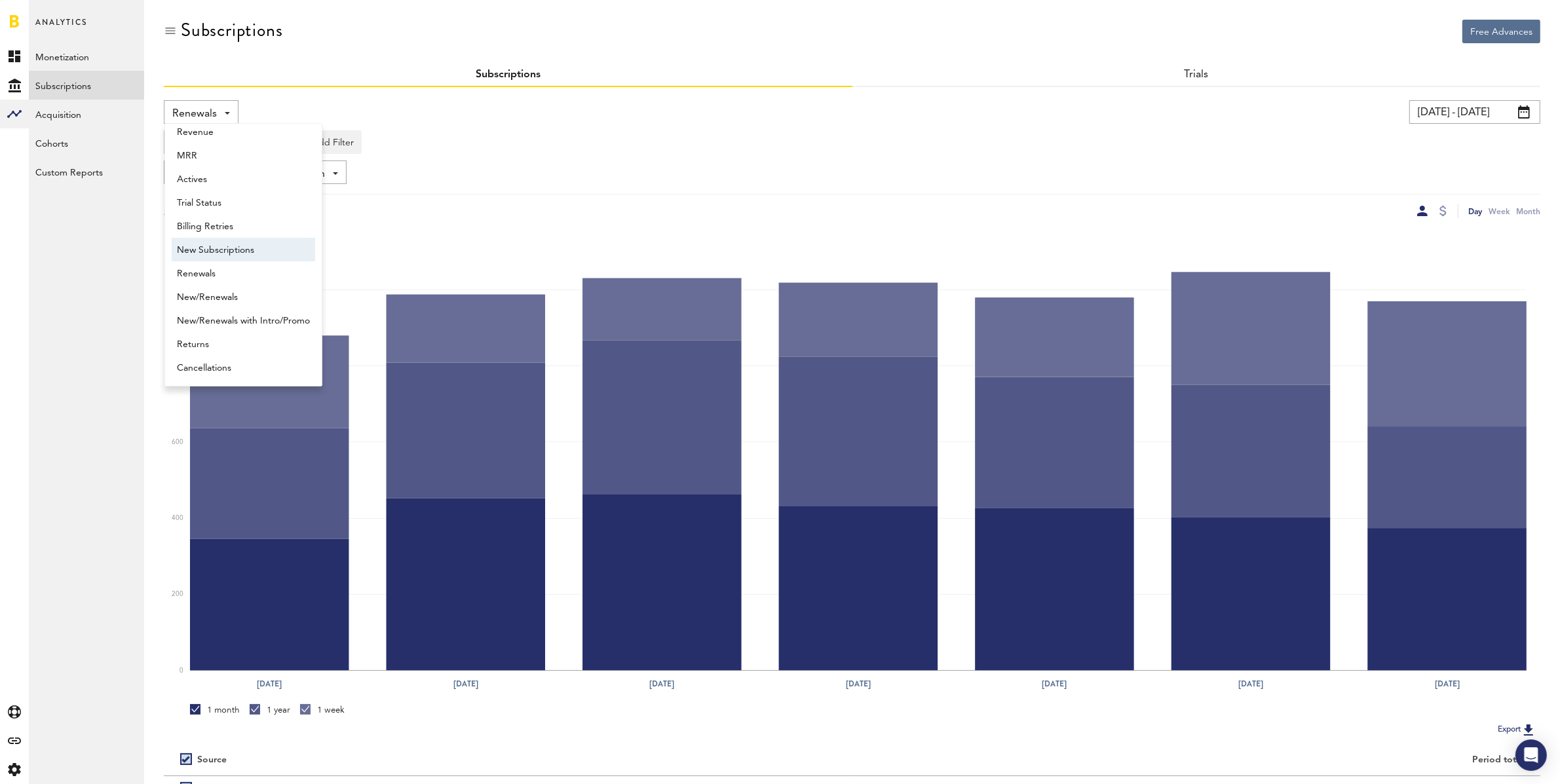
click at [245, 249] on span "New Subscriptions" at bounding box center [243, 250] width 133 height 22
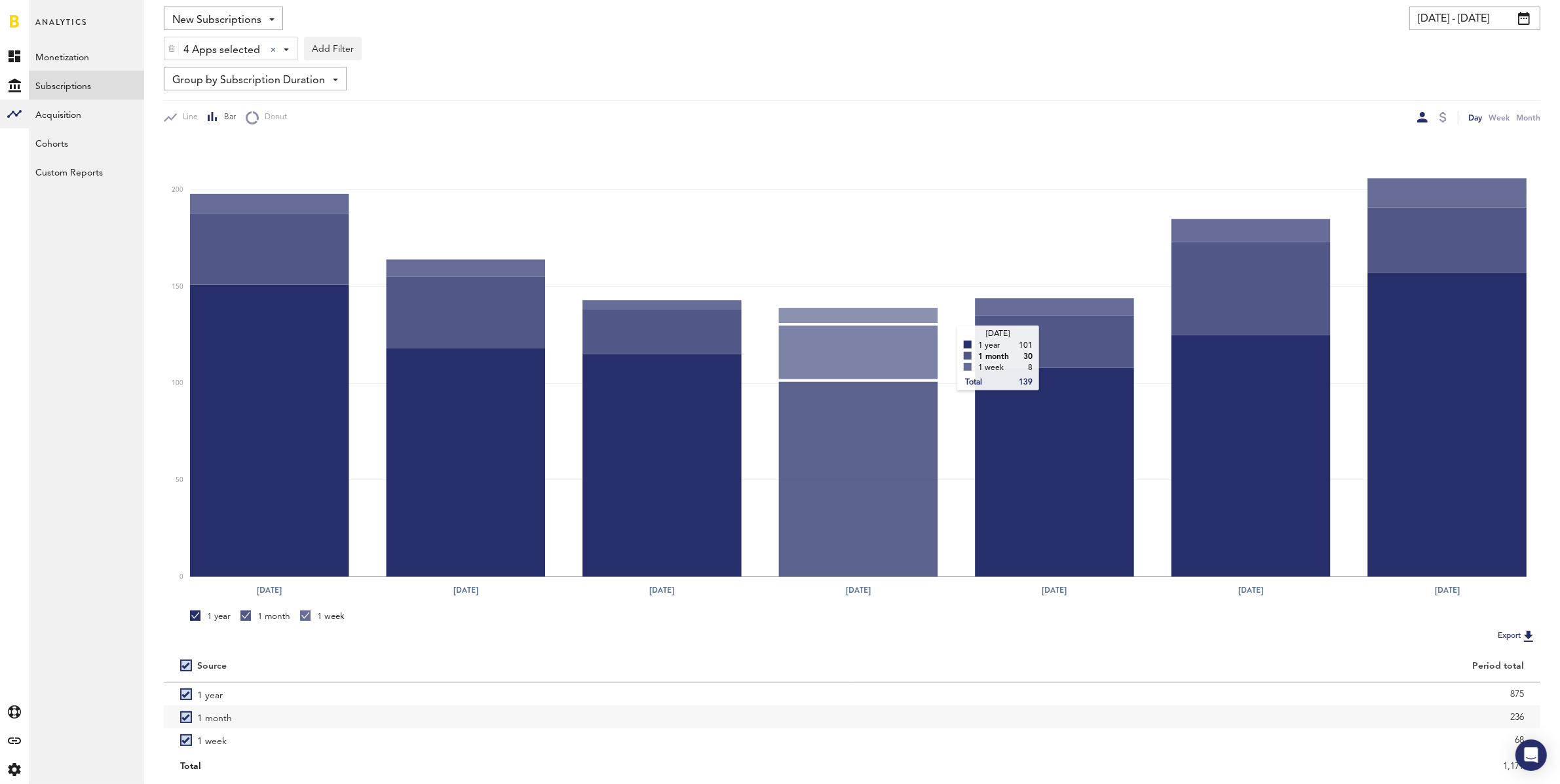
scroll to position [132, 0]
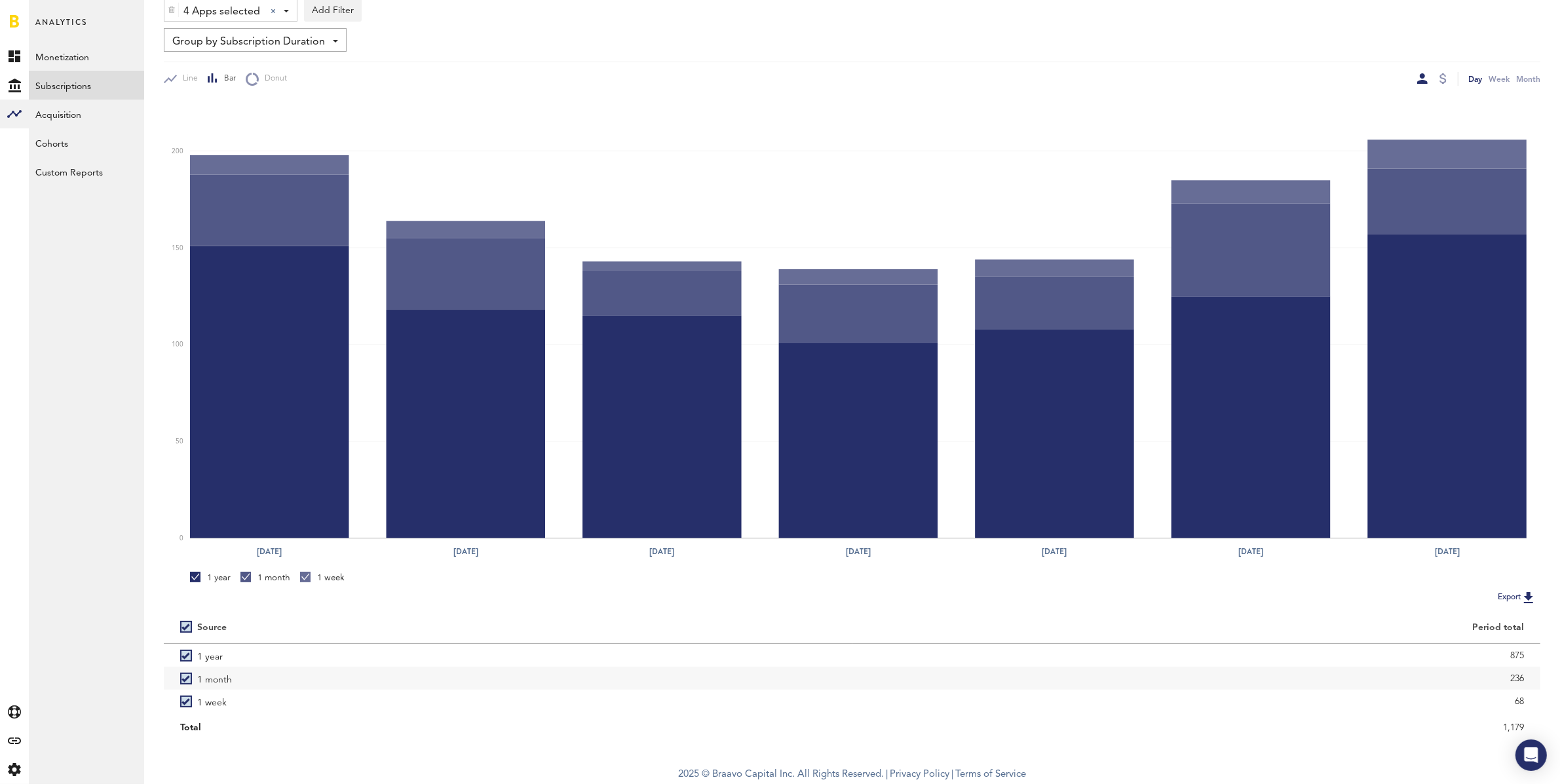
click at [1446, 75] on div at bounding box center [1442, 79] width 11 height 14
click at [1444, 78] on div at bounding box center [1442, 79] width 7 height 11
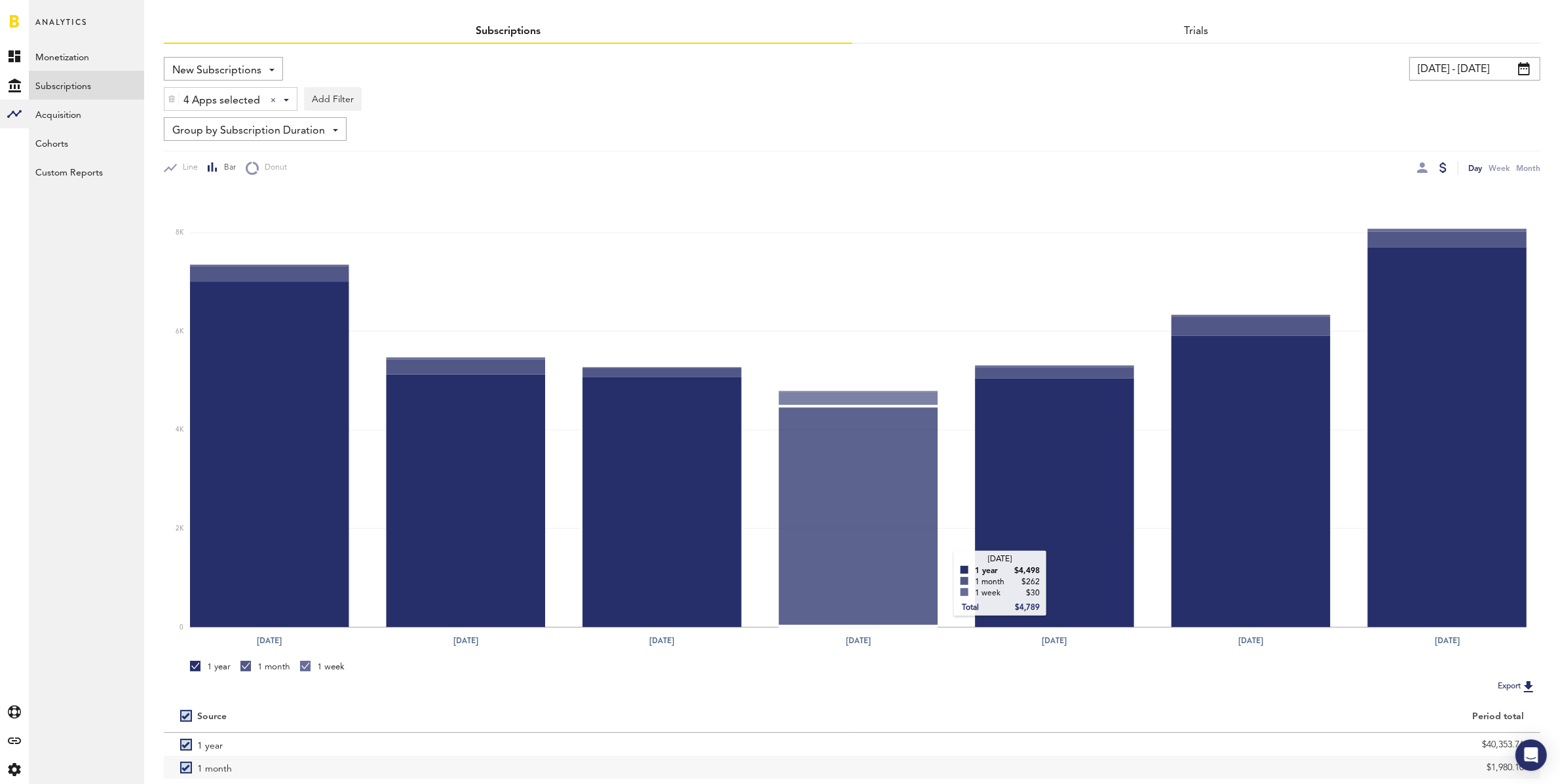
scroll to position [130, 0]
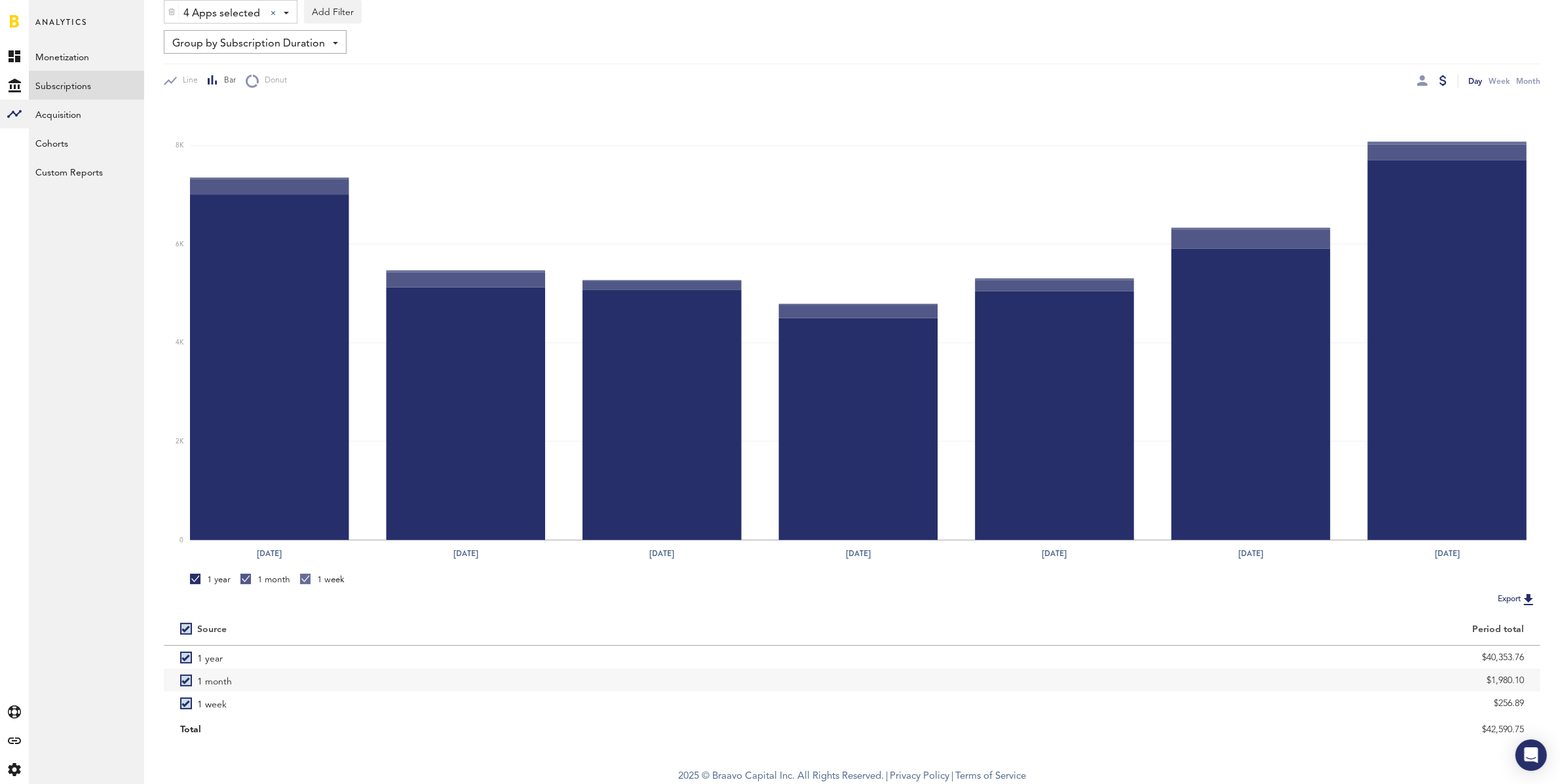
click at [237, 41] on span "Group by Subscription Duration" at bounding box center [248, 44] width 152 height 22
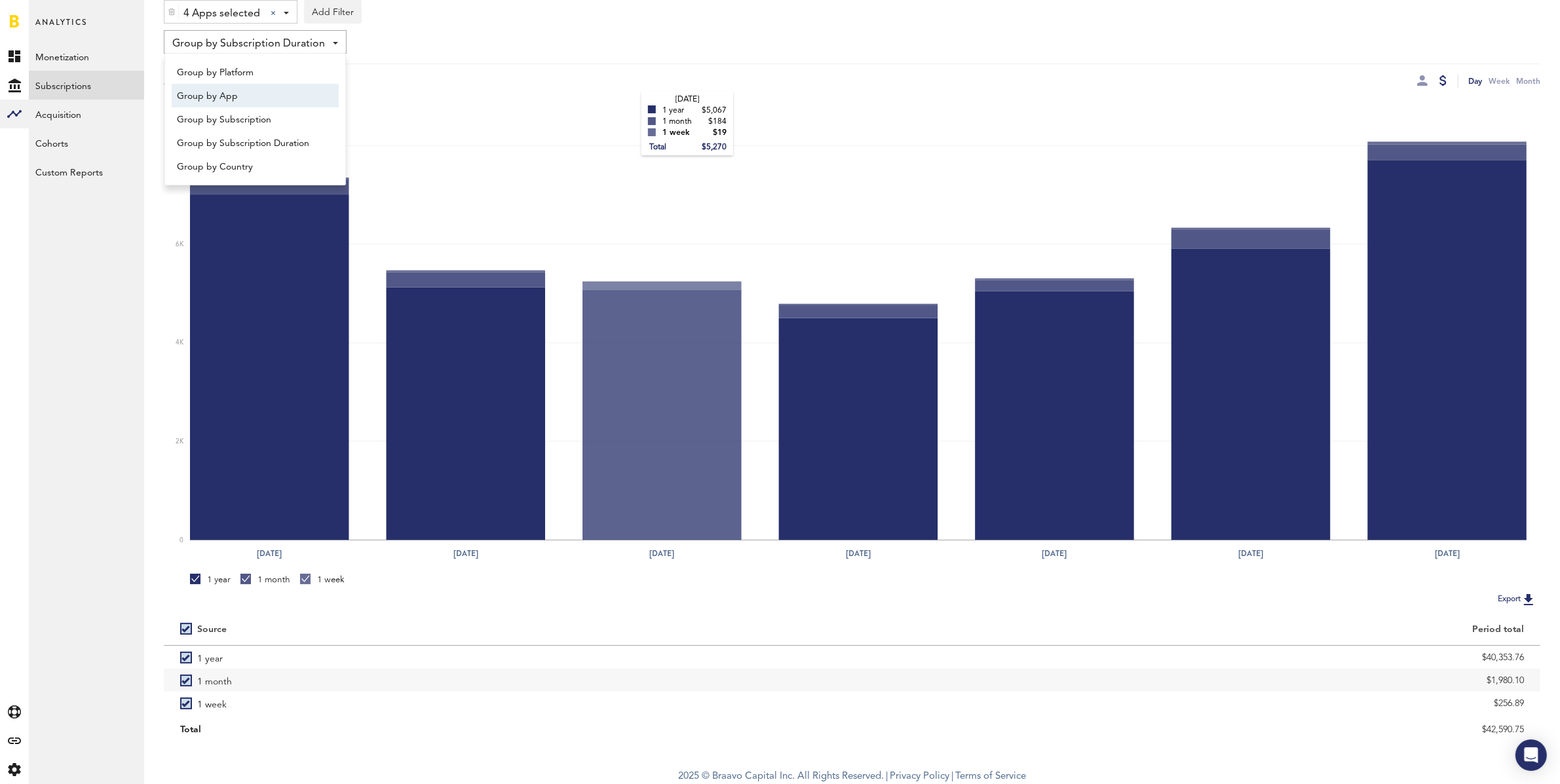
click at [629, 104] on rect at bounding box center [858, 320] width 1337 height 439
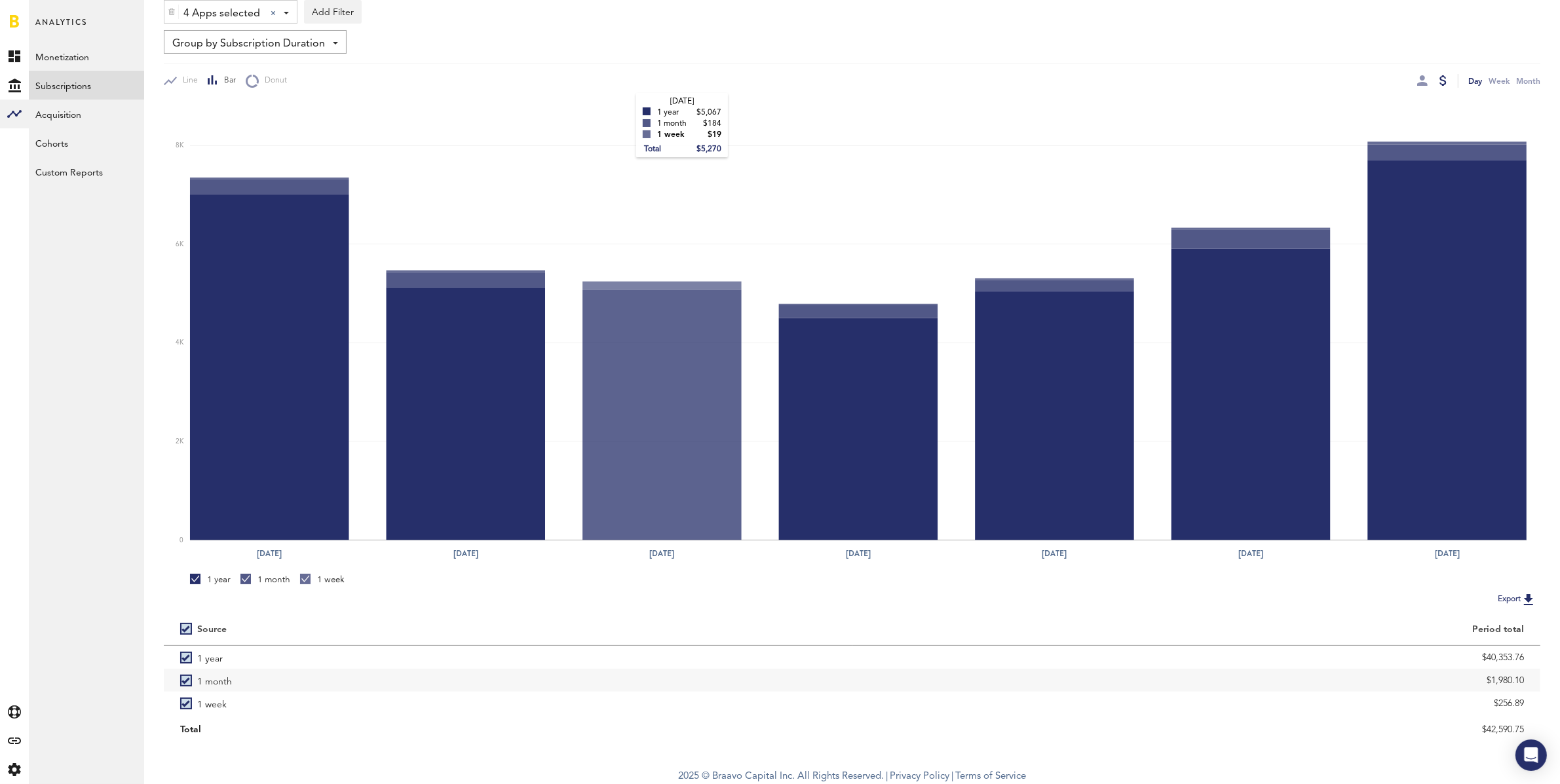
scroll to position [0, 0]
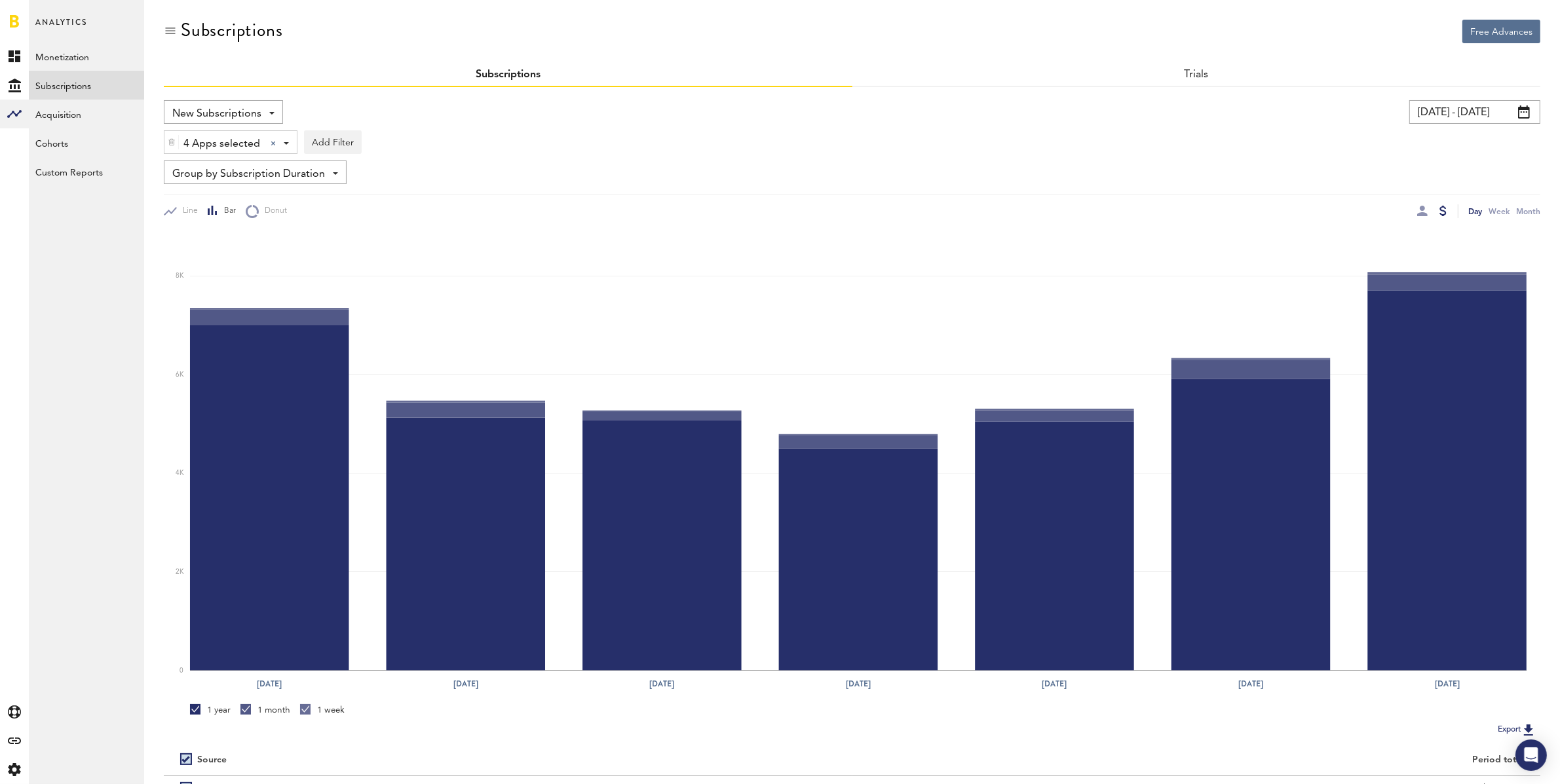
click at [238, 108] on span "New Subscriptions" at bounding box center [217, 114] width 89 height 22
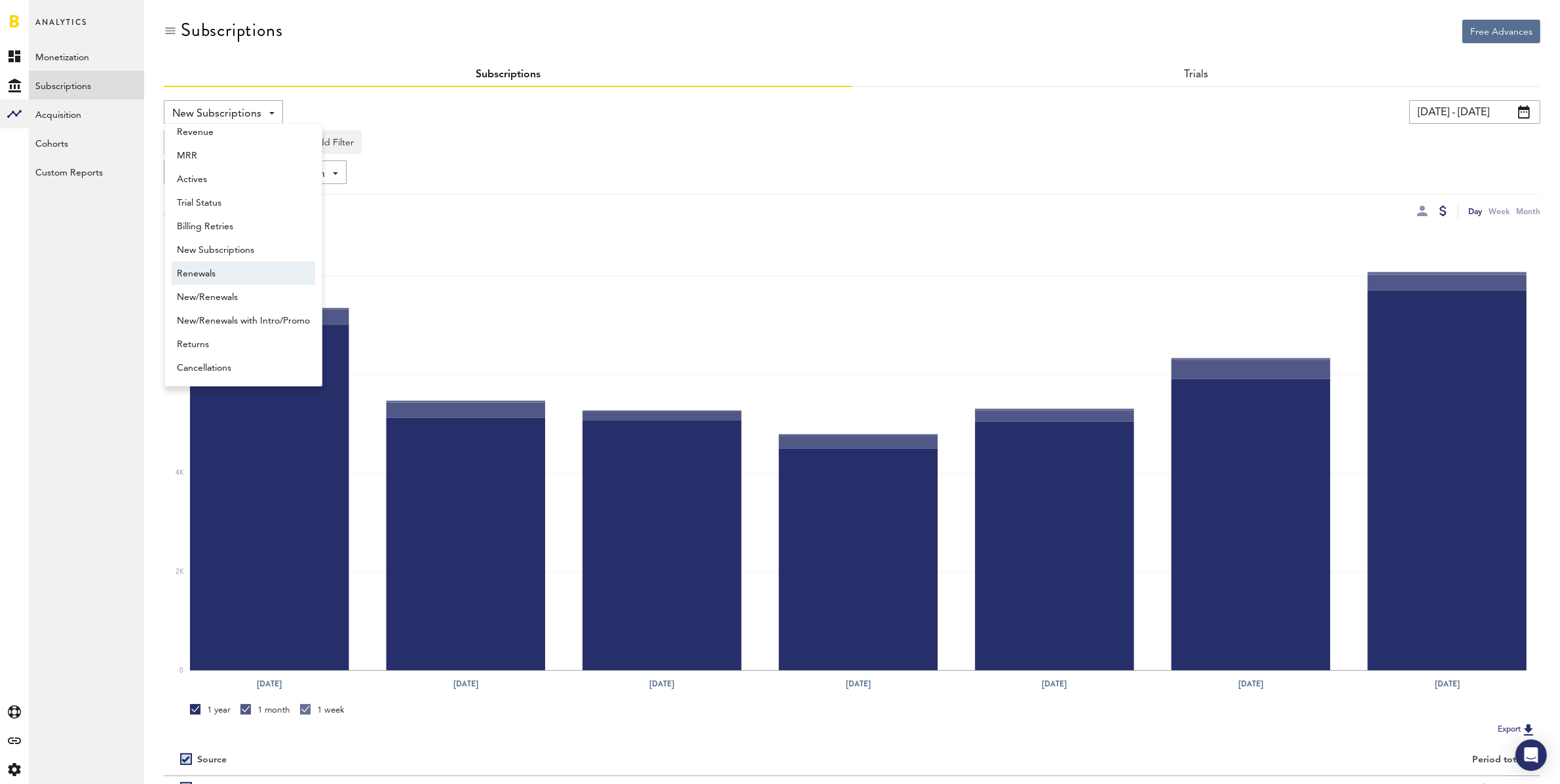
click at [234, 271] on span "Renewals" at bounding box center [243, 274] width 133 height 22
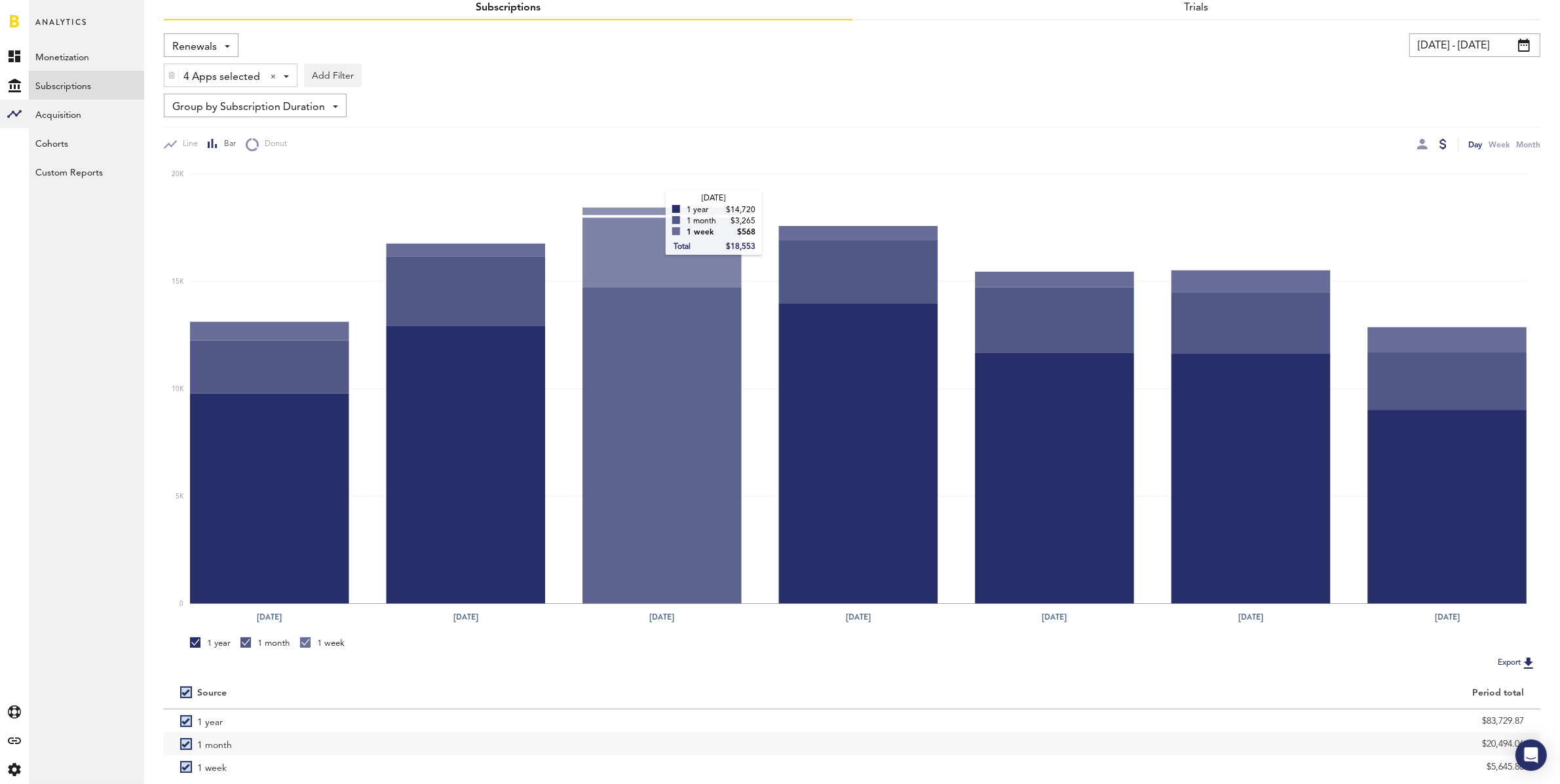
scroll to position [132, 0]
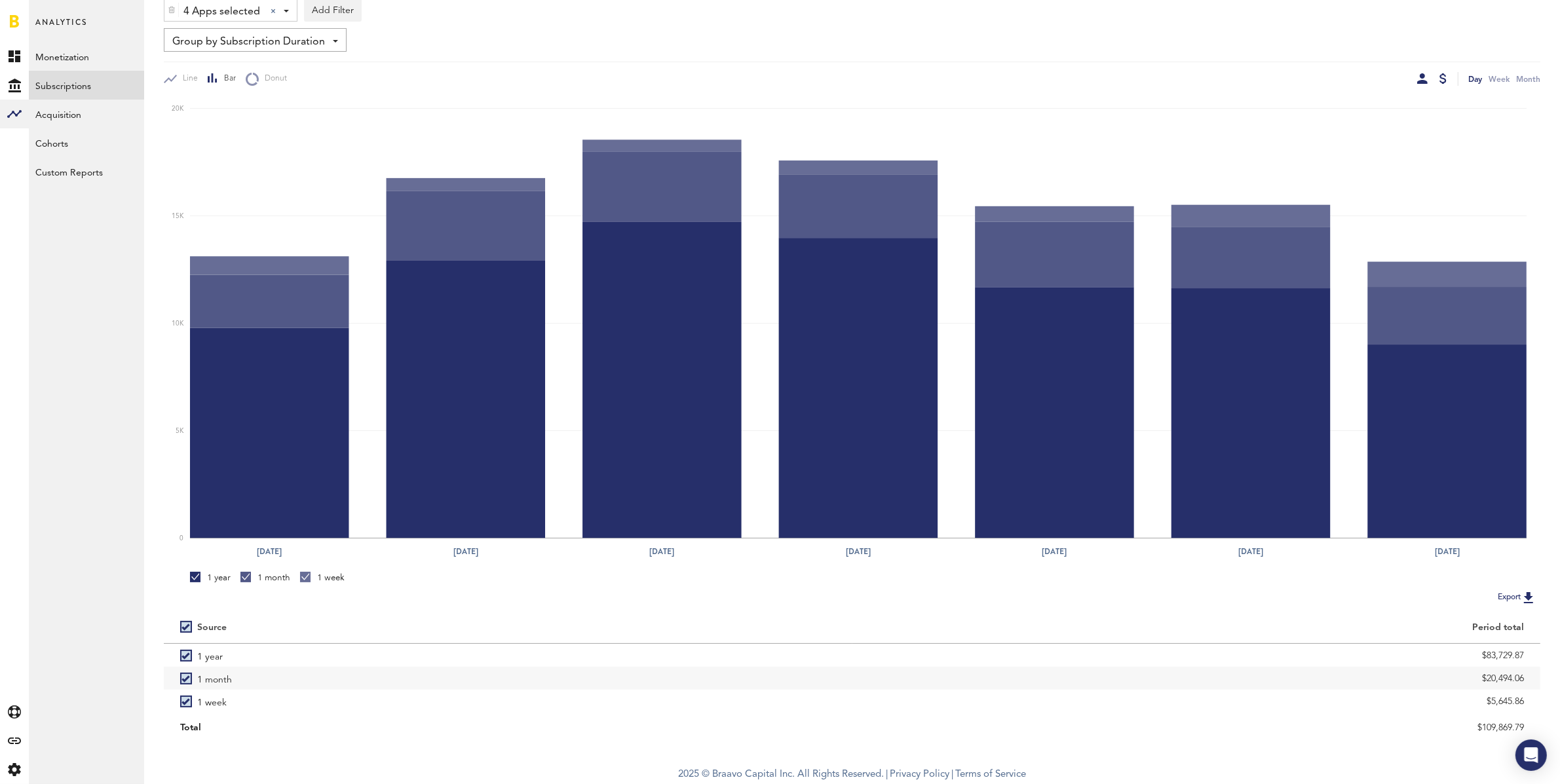
click at [1423, 81] on div at bounding box center [1422, 79] width 11 height 11
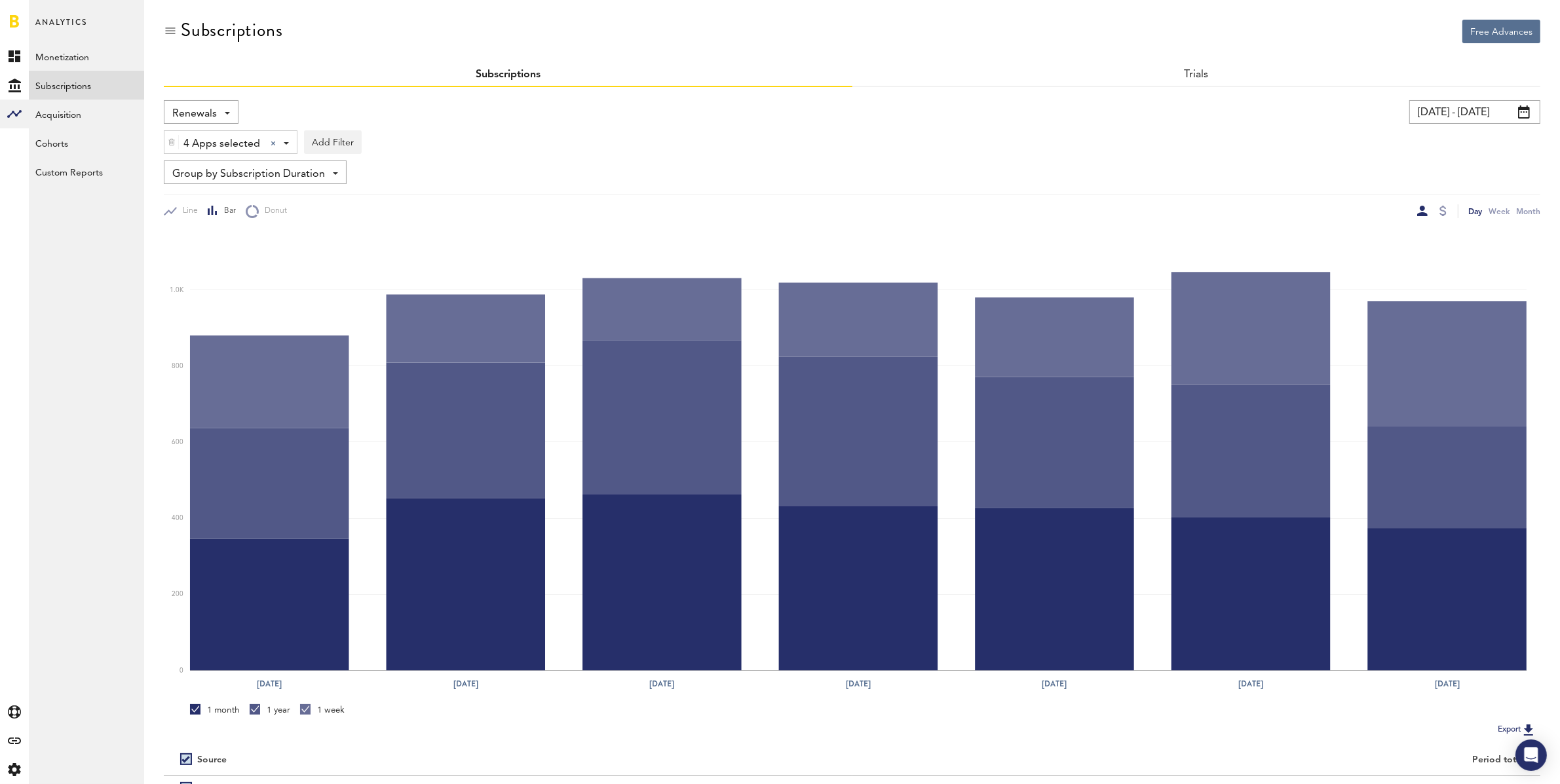
click at [204, 112] on span "Renewals" at bounding box center [194, 114] width 45 height 22
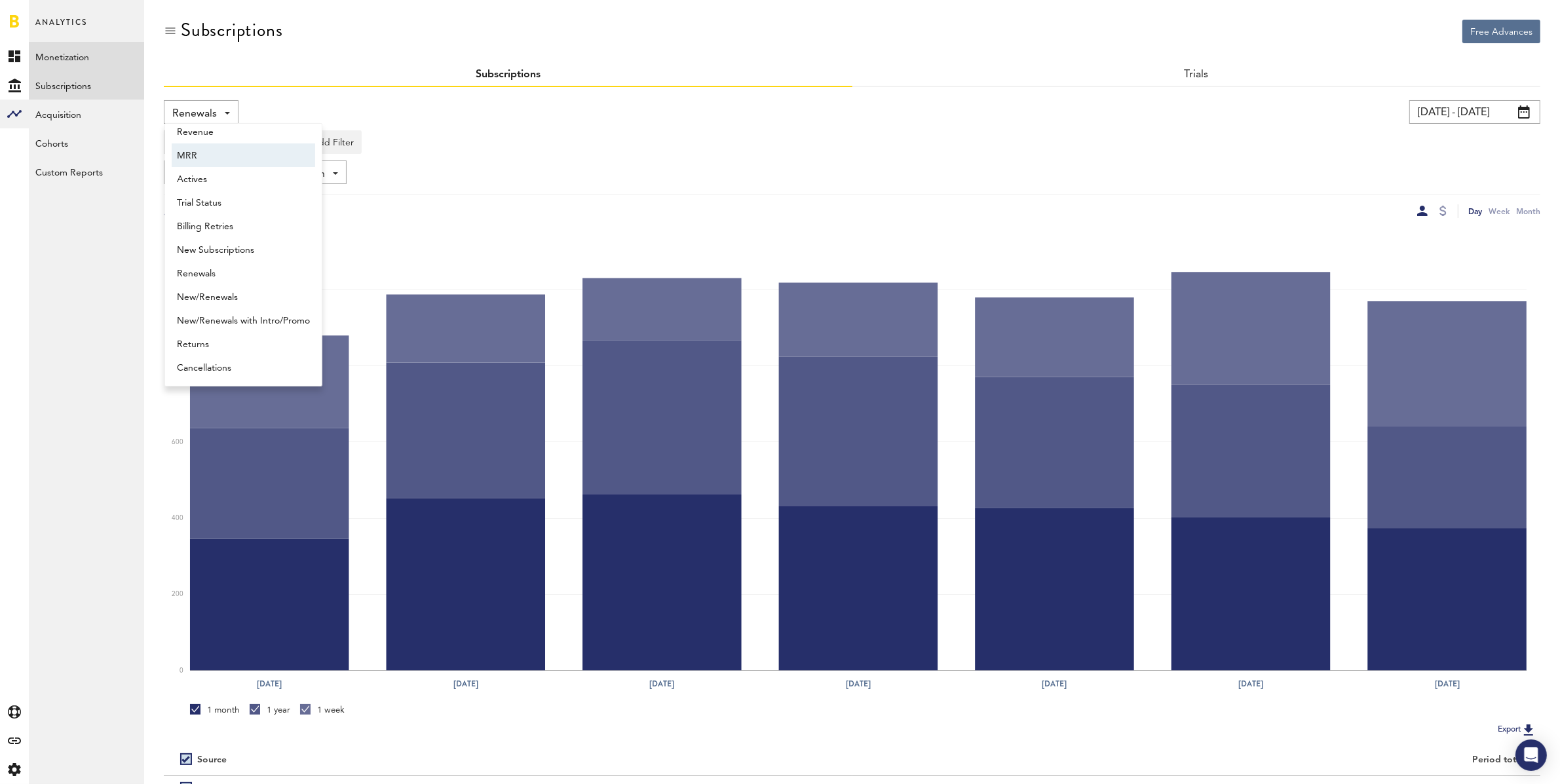
click at [87, 52] on link "Monetization" at bounding box center [87, 56] width 116 height 29
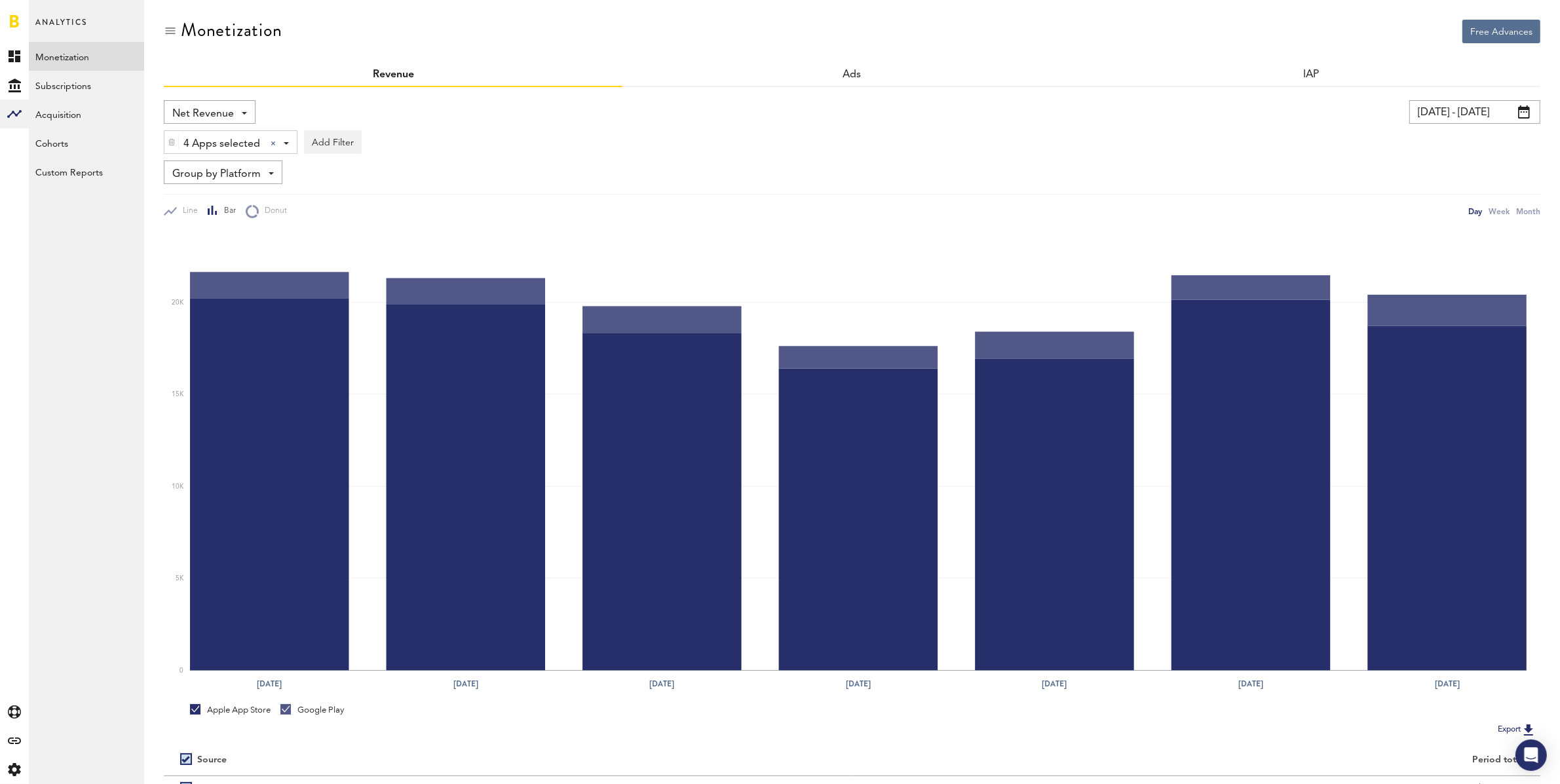
click at [234, 108] on div "Net Revenue Net Revenue Gross Revenue Profit" at bounding box center [210, 112] width 92 height 24
click at [224, 162] on span "Gross Revenue" at bounding box center [210, 166] width 66 height 22
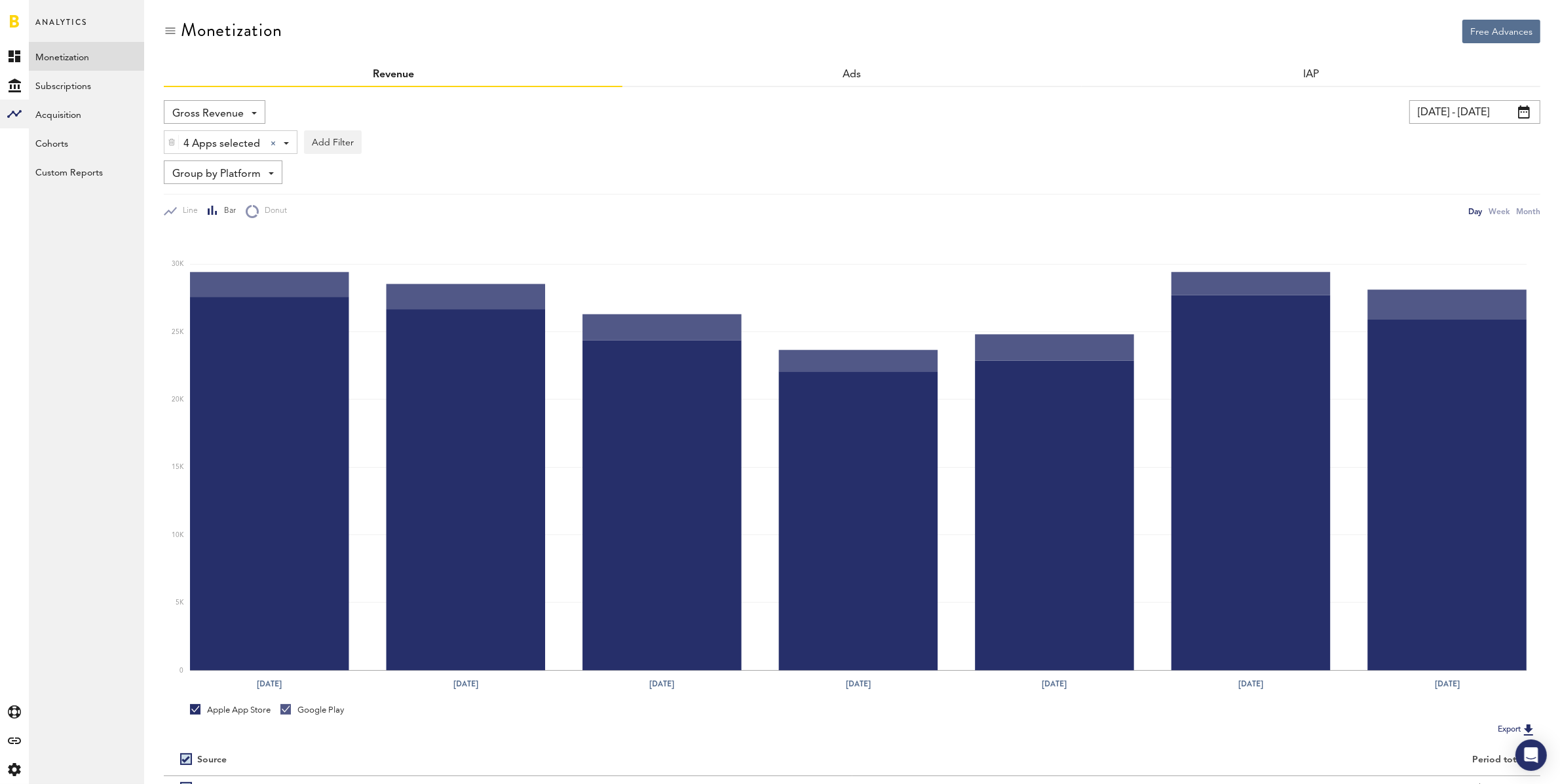
click at [173, 142] on img at bounding box center [171, 142] width 8 height 9
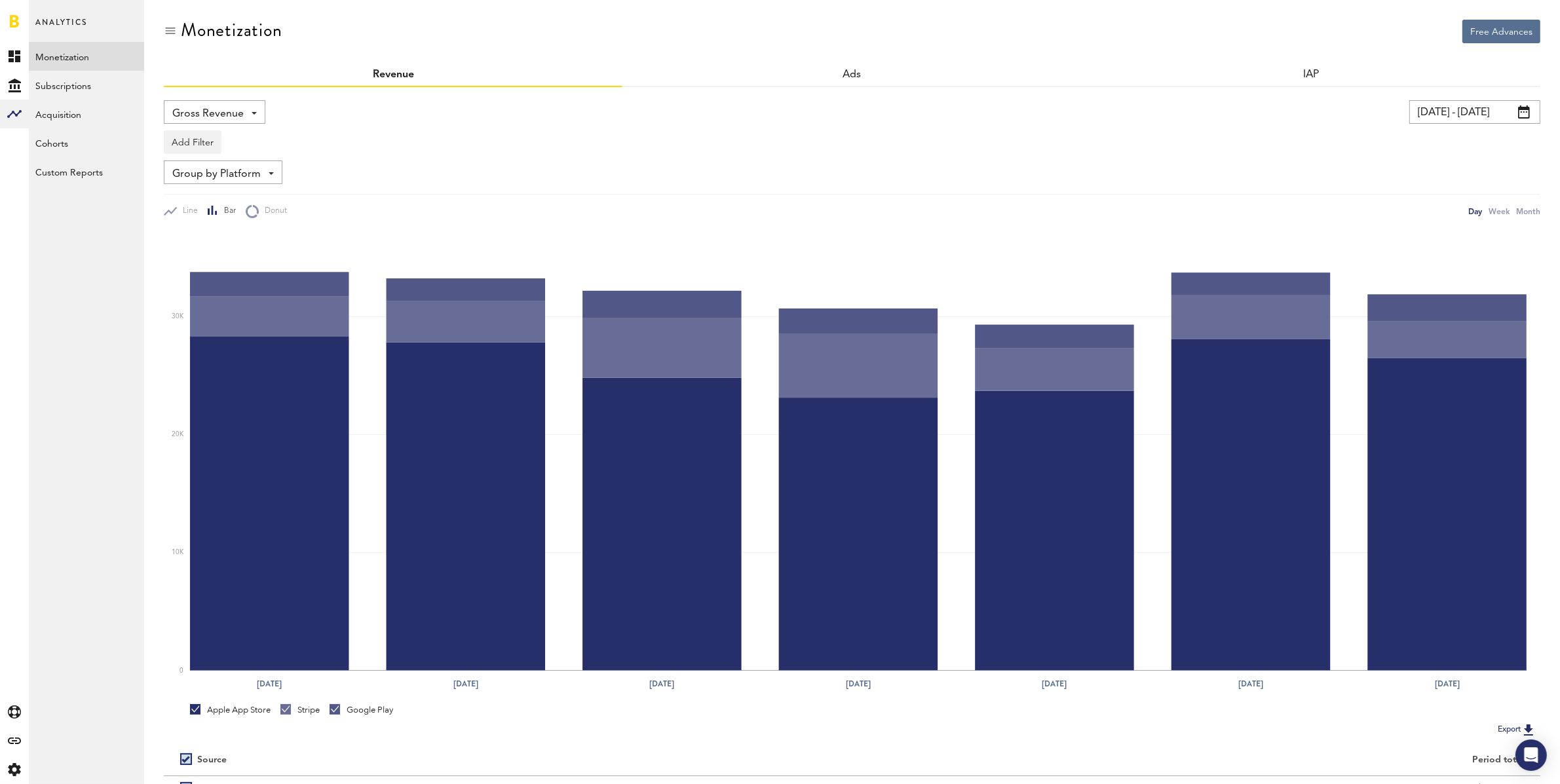
click at [213, 116] on span "Gross Revenue" at bounding box center [208, 114] width 72 height 22
click at [90, 90] on link "Subscriptions" at bounding box center [87, 85] width 116 height 29
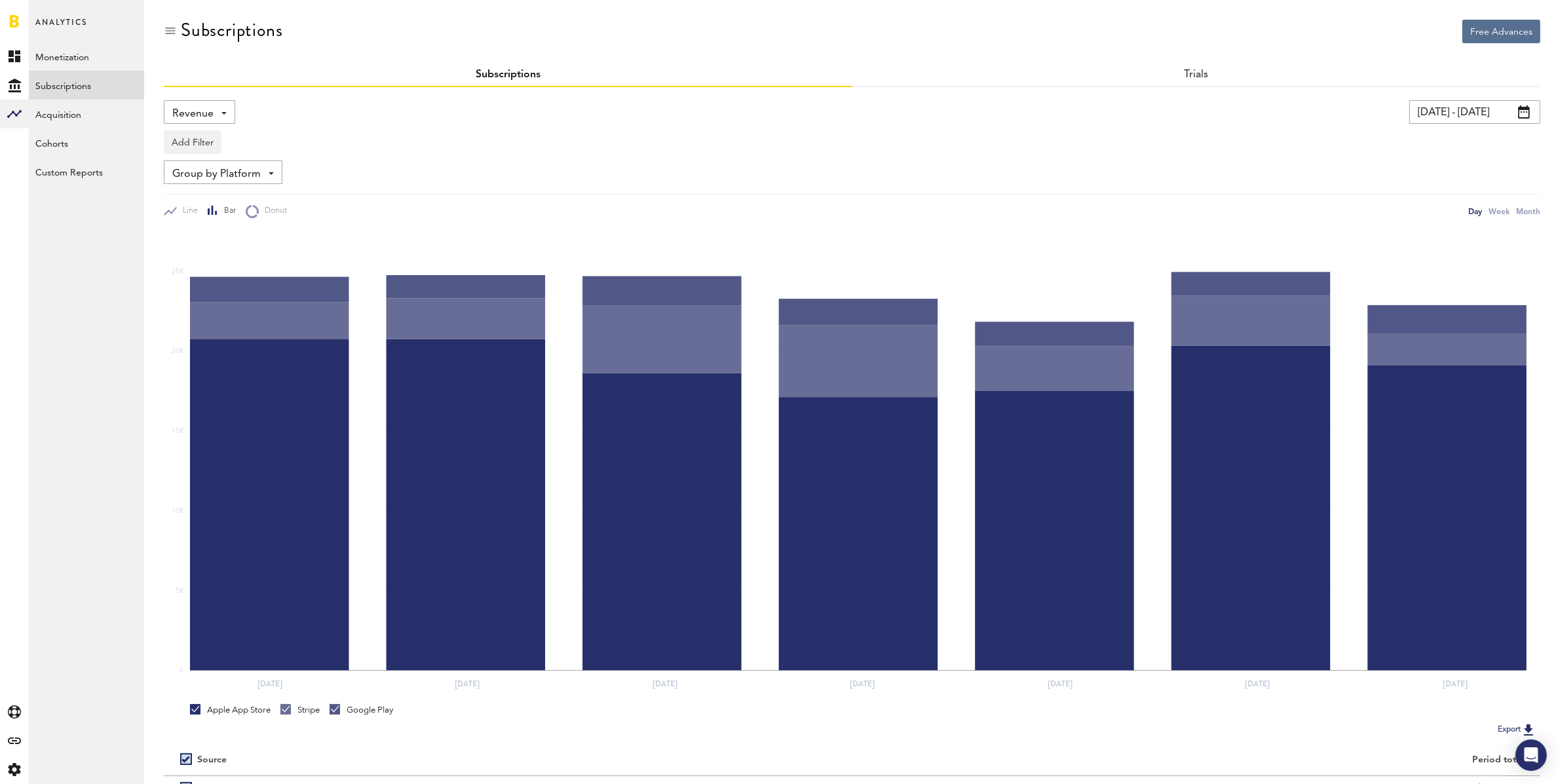
click at [194, 117] on span "Revenue" at bounding box center [192, 114] width 41 height 22
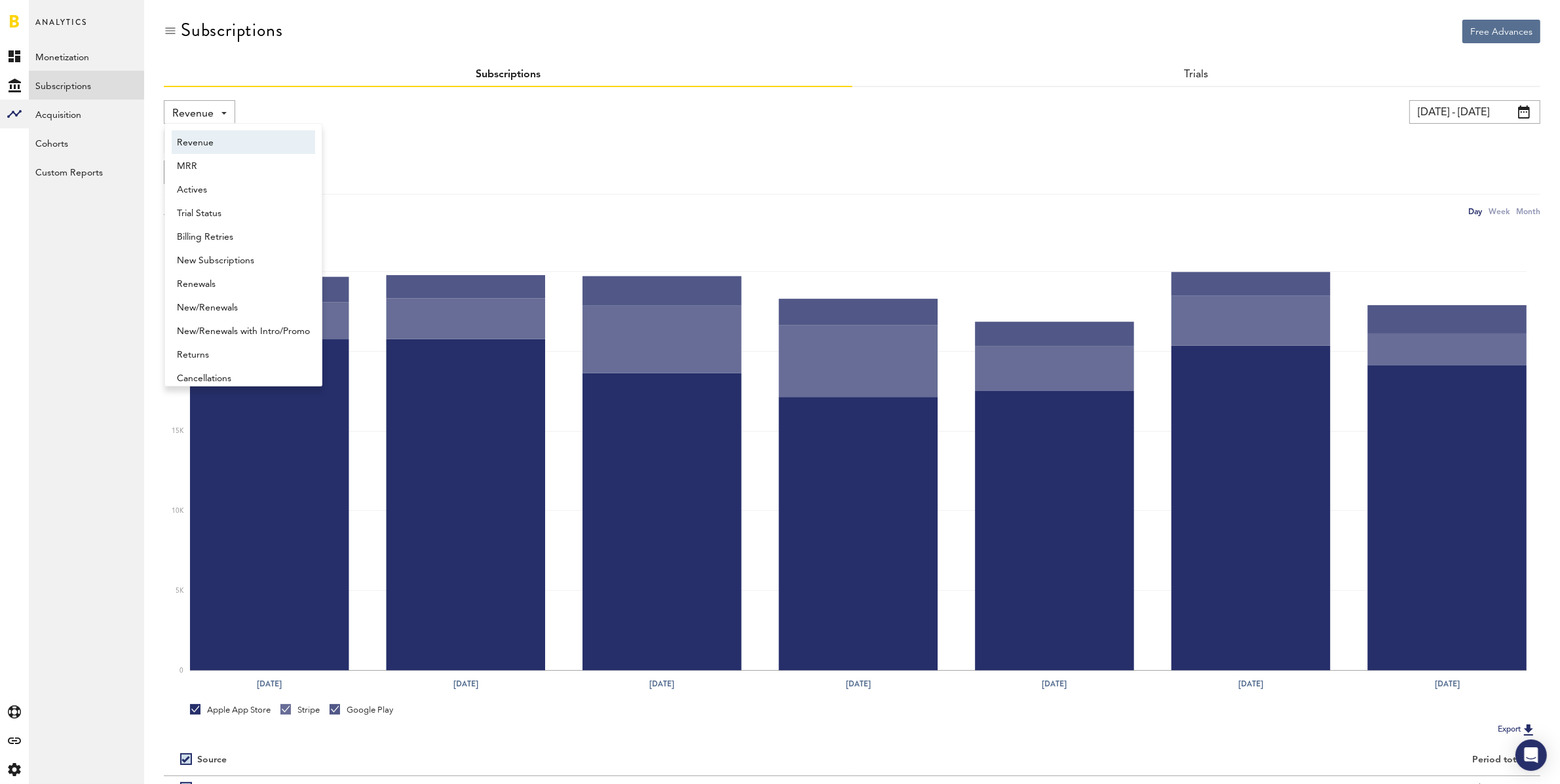
scroll to position [7, 0]
click at [238, 256] on span "New Subscriptions" at bounding box center [243, 254] width 133 height 22
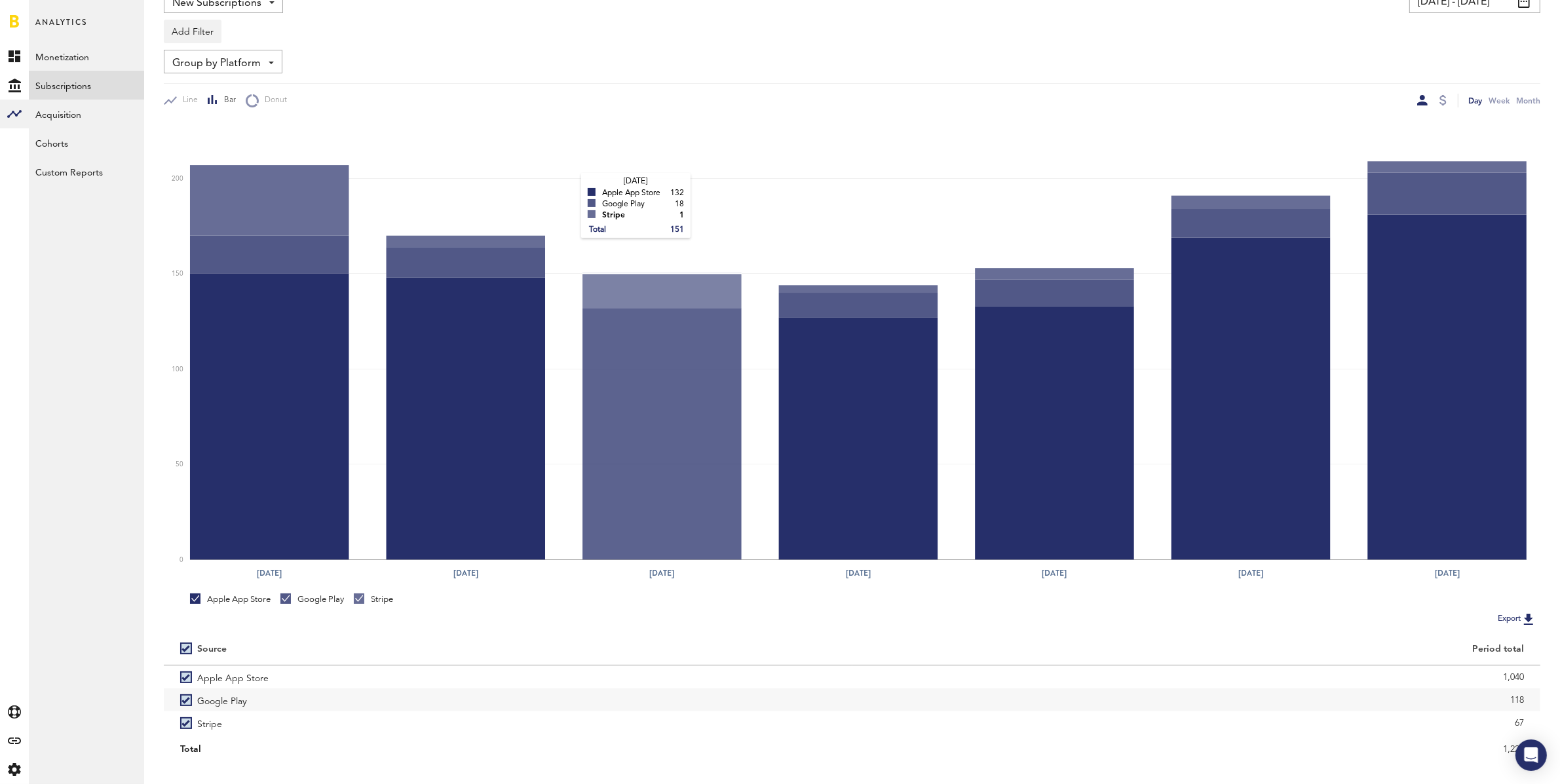
scroll to position [132, 0]
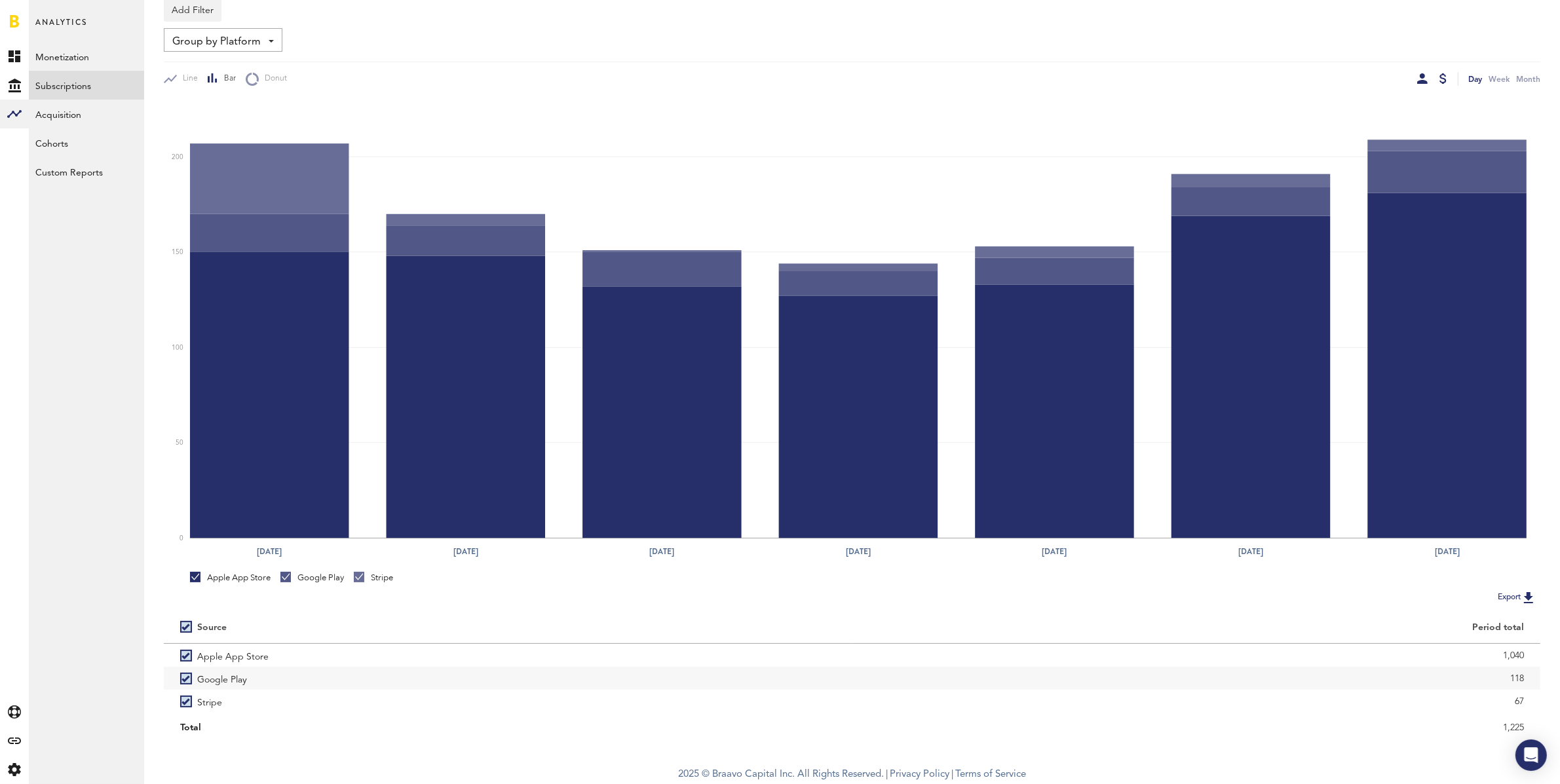
click at [1440, 80] on div at bounding box center [1442, 79] width 7 height 11
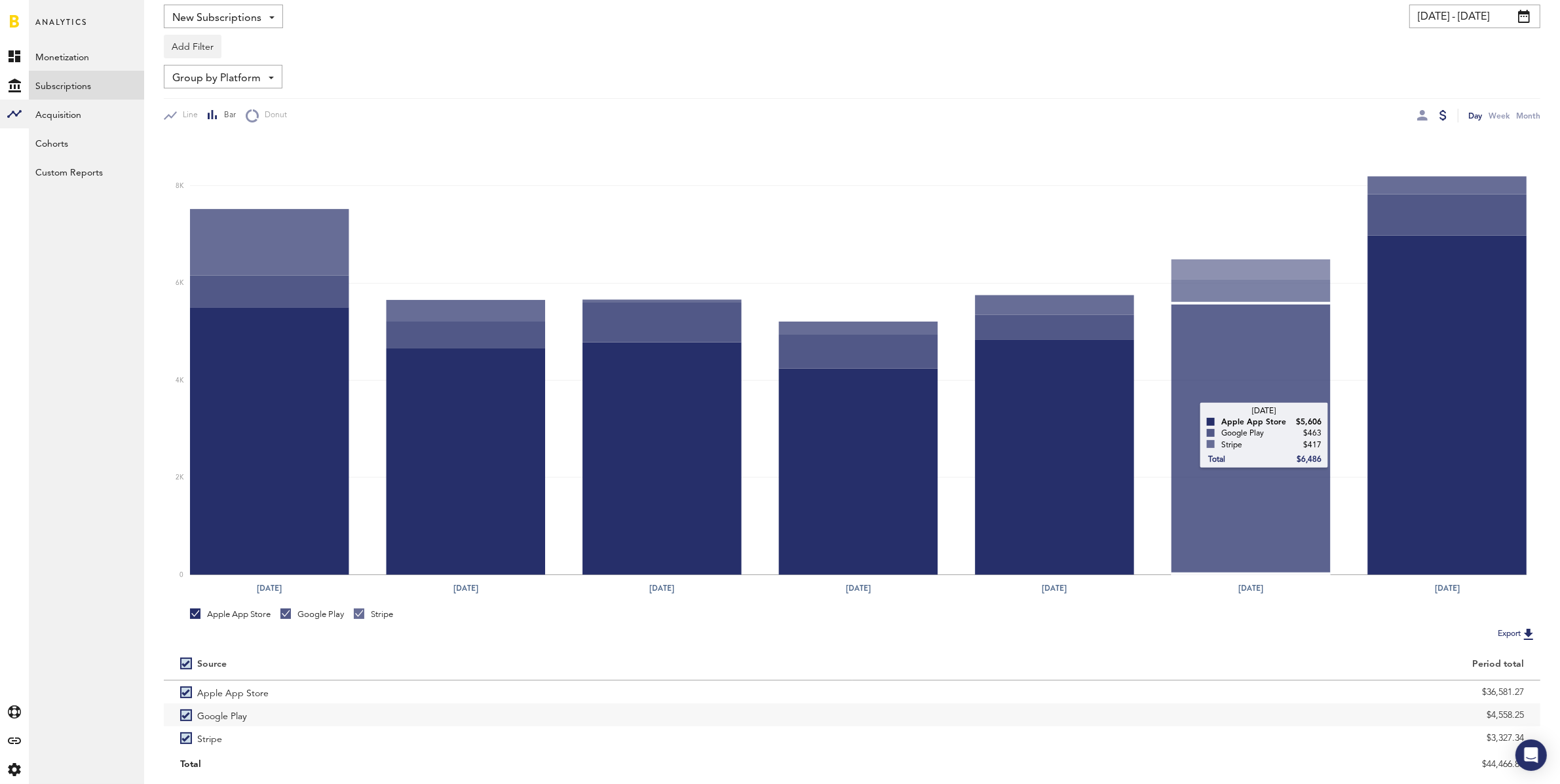
scroll to position [132, 0]
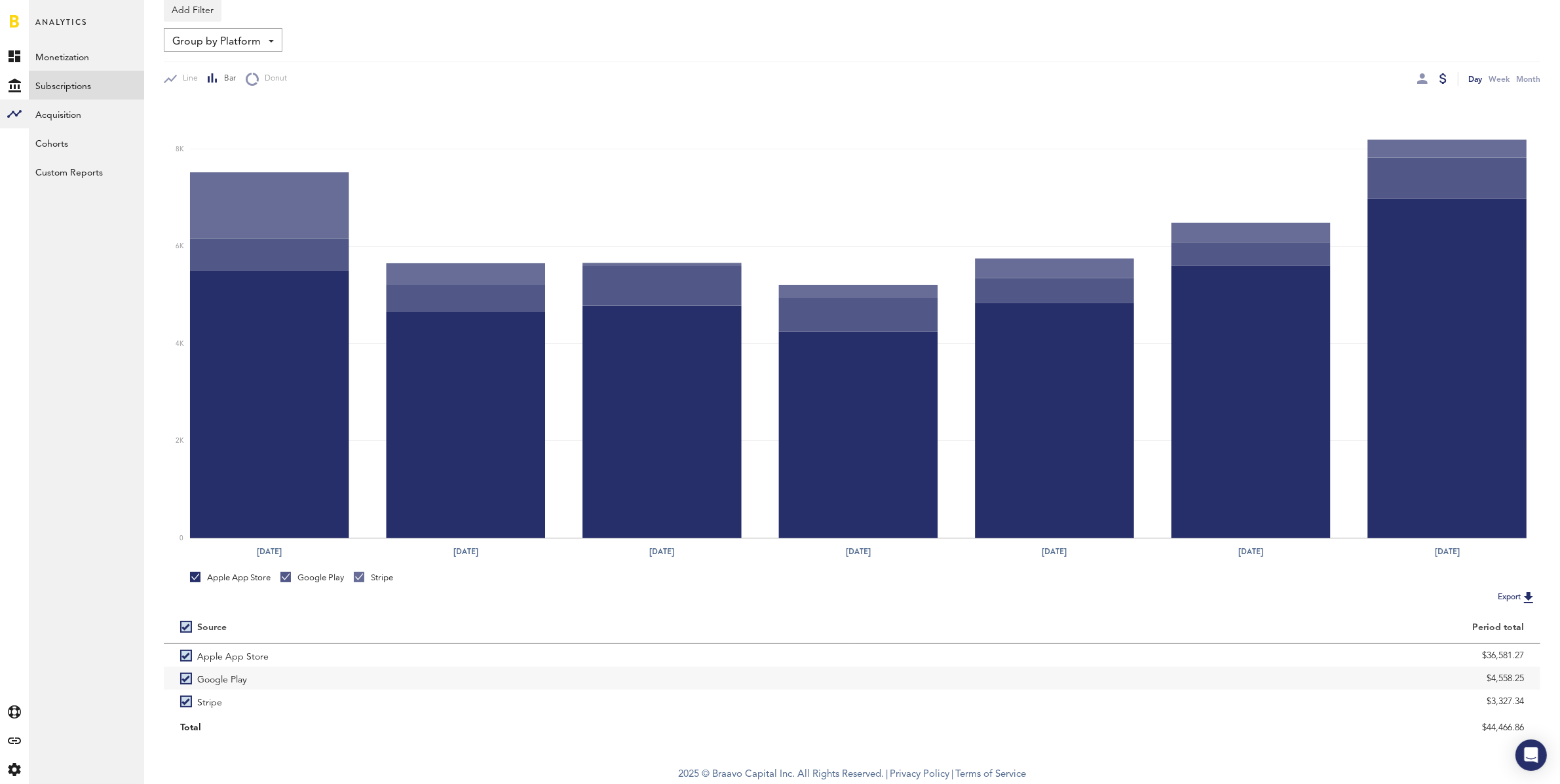
click at [1530, 594] on img at bounding box center [1528, 598] width 16 height 16
